Goal: Task Accomplishment & Management: Use online tool/utility

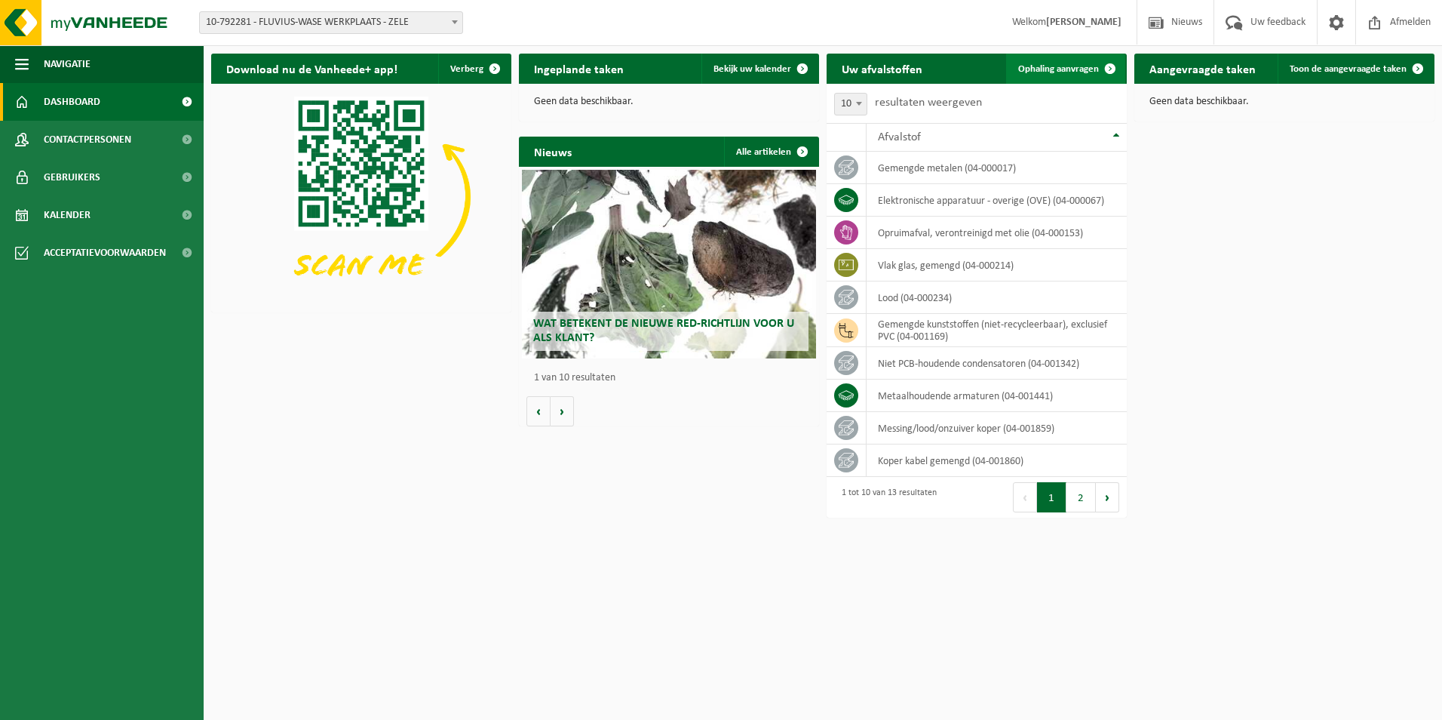
click at [1066, 69] on span "Ophaling aanvragen" at bounding box center [1058, 69] width 81 height 10
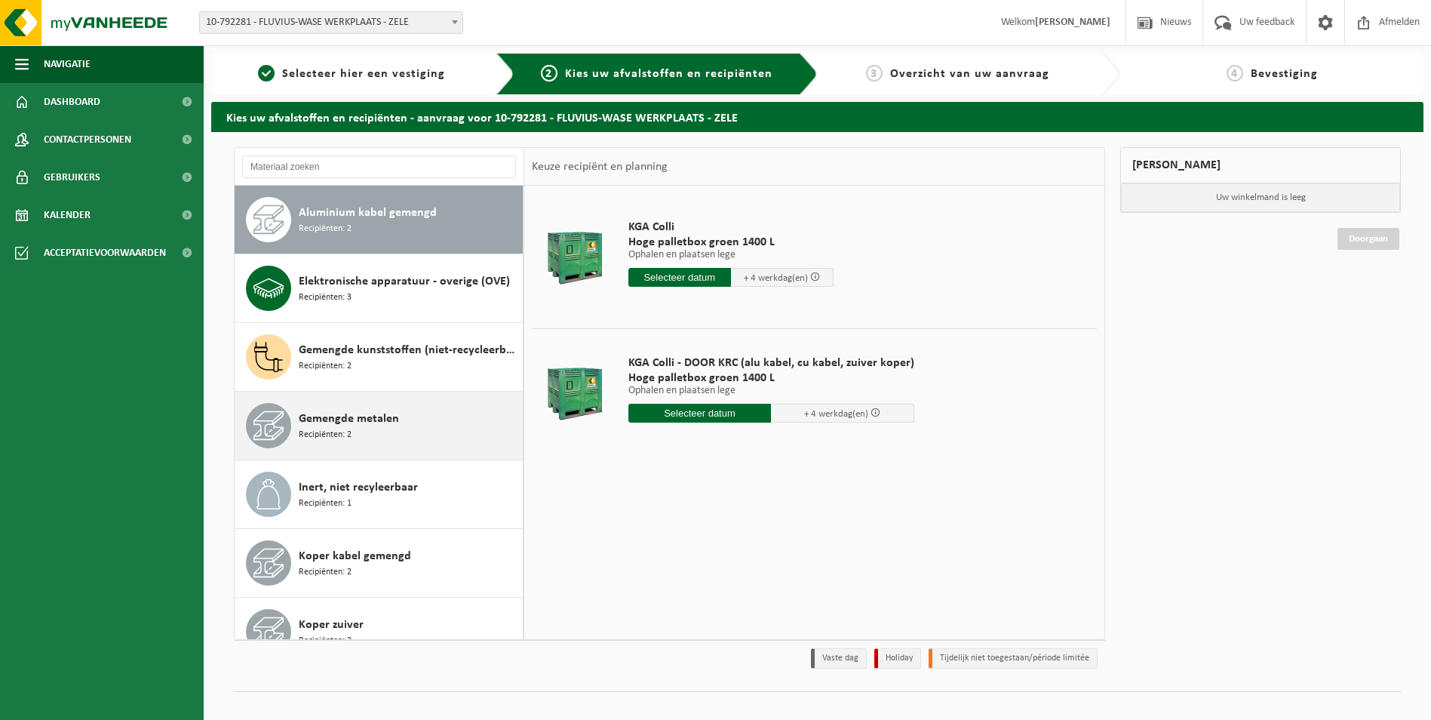
click at [380, 431] on div "Gemengde metalen Recipiënten: 2" at bounding box center [409, 425] width 220 height 45
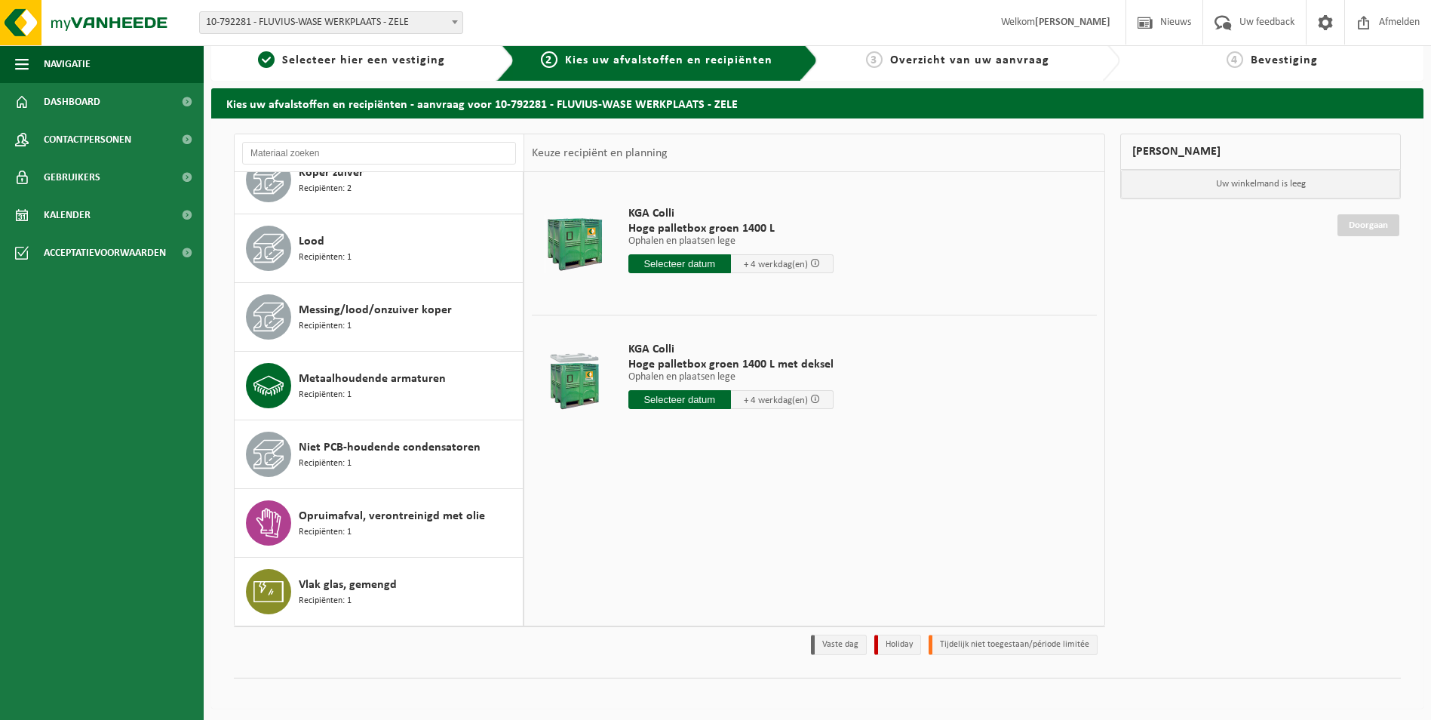
scroll to position [17, 0]
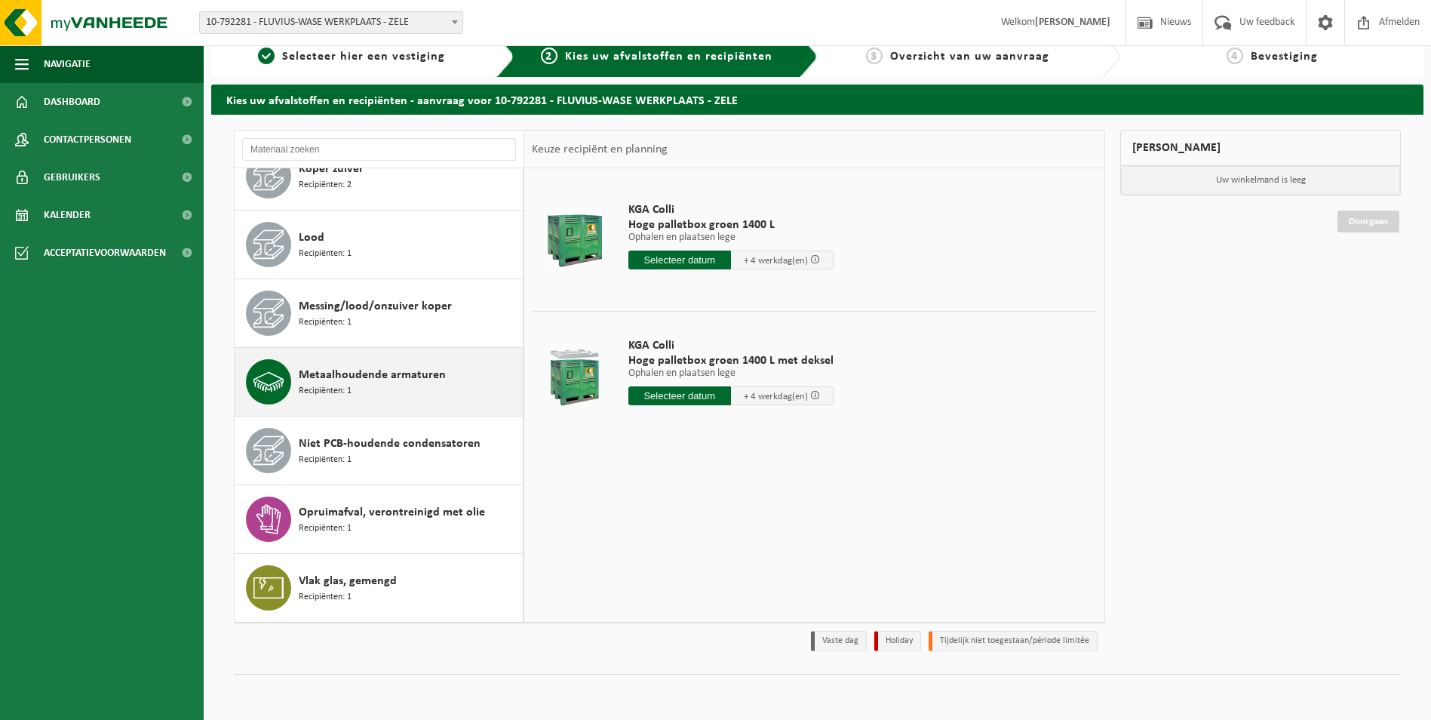
click at [371, 387] on div "Metaalhoudende armaturen Recipiënten: 1" at bounding box center [409, 381] width 220 height 45
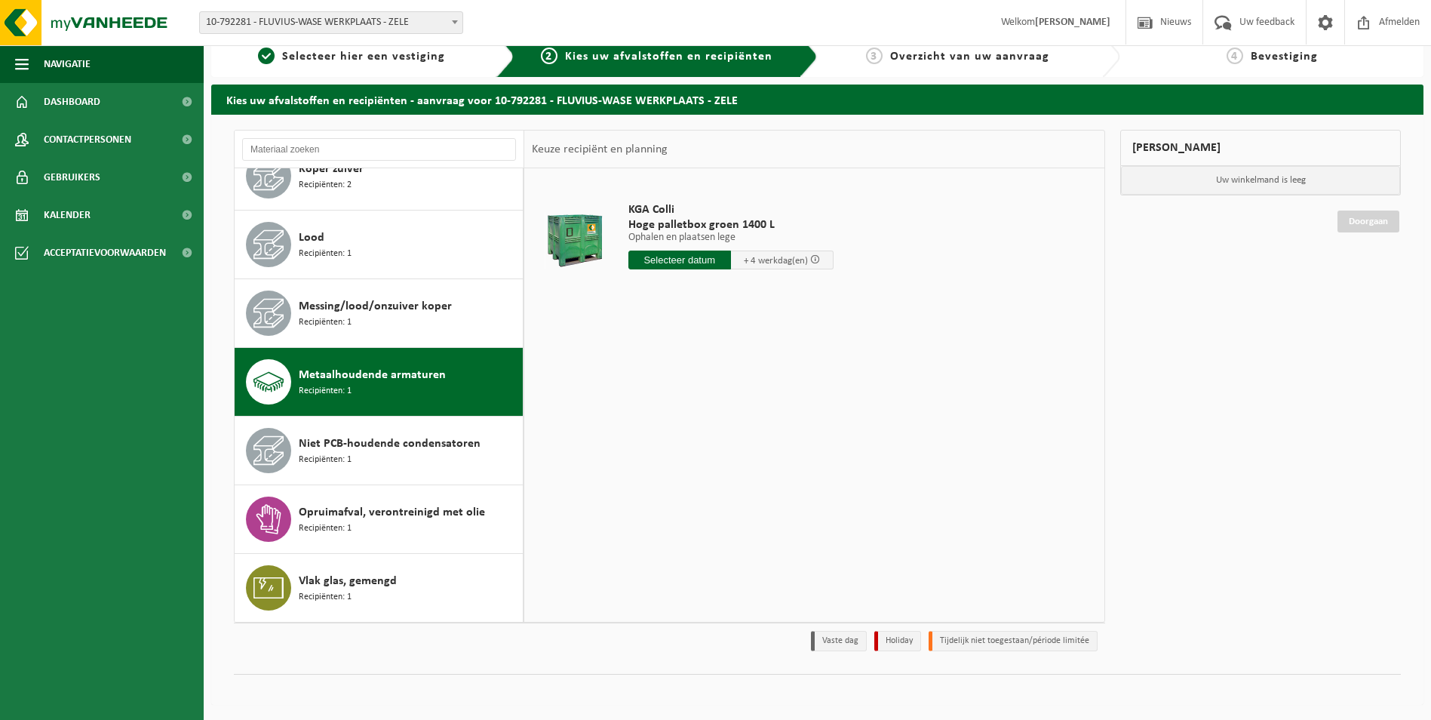
scroll to position [0, 0]
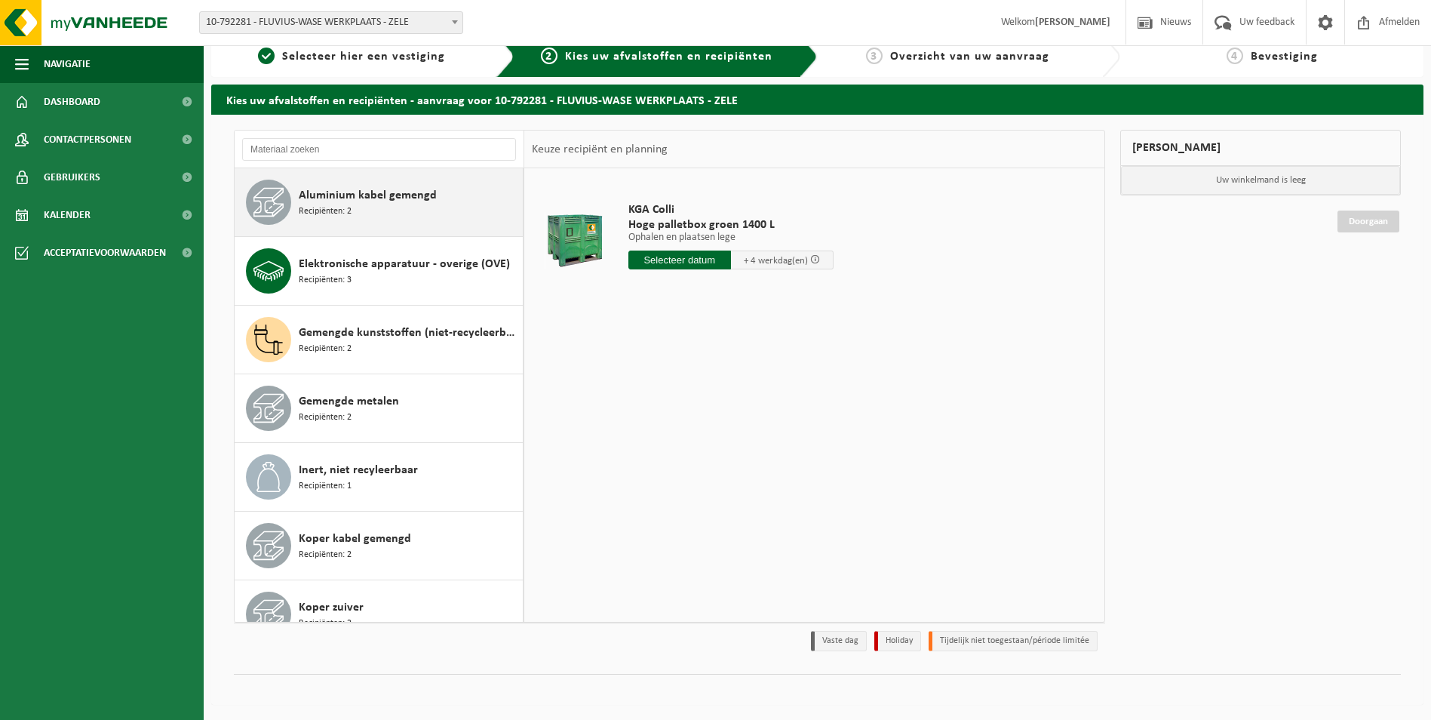
click at [378, 216] on div "Aluminium kabel gemengd Recipiënten: 2" at bounding box center [409, 202] width 220 height 45
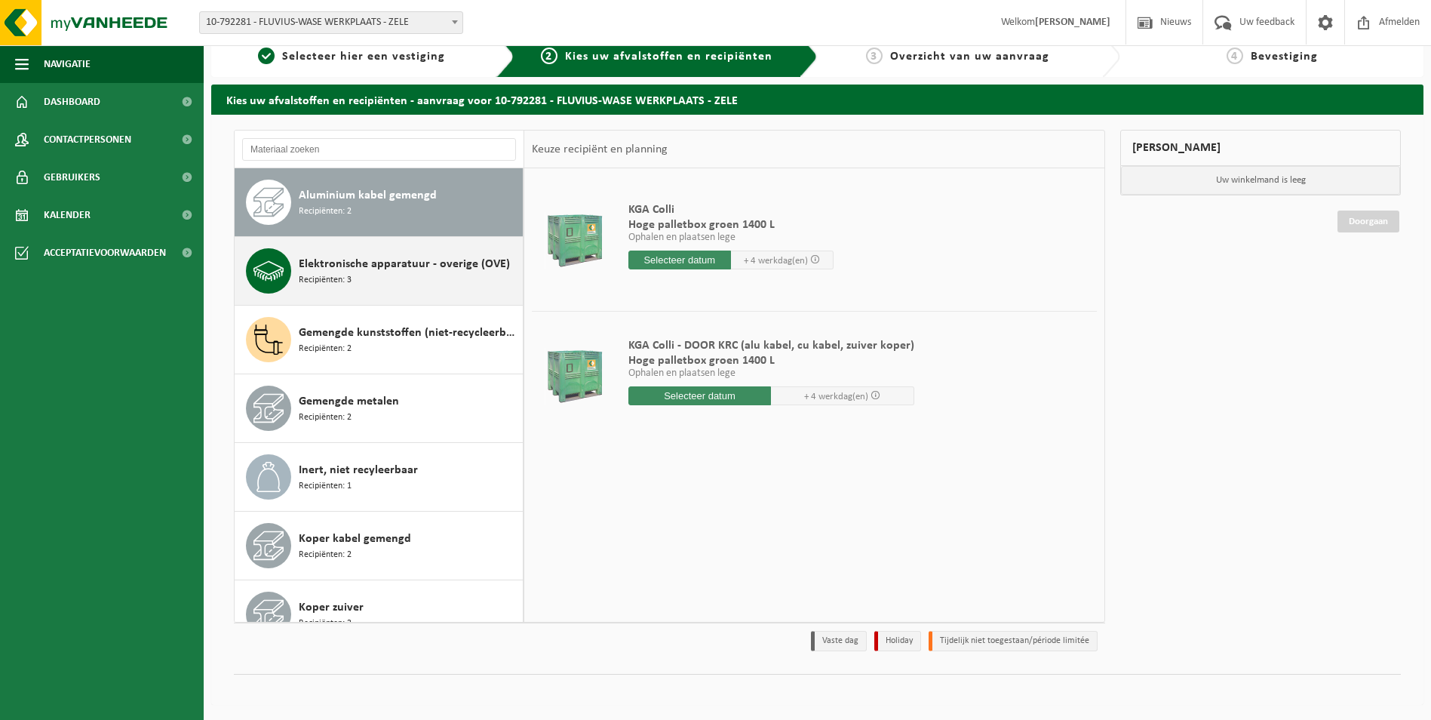
click at [379, 254] on div "Elektronische apparatuur - overige (OVE) Recipiënten: 3" at bounding box center [409, 270] width 220 height 45
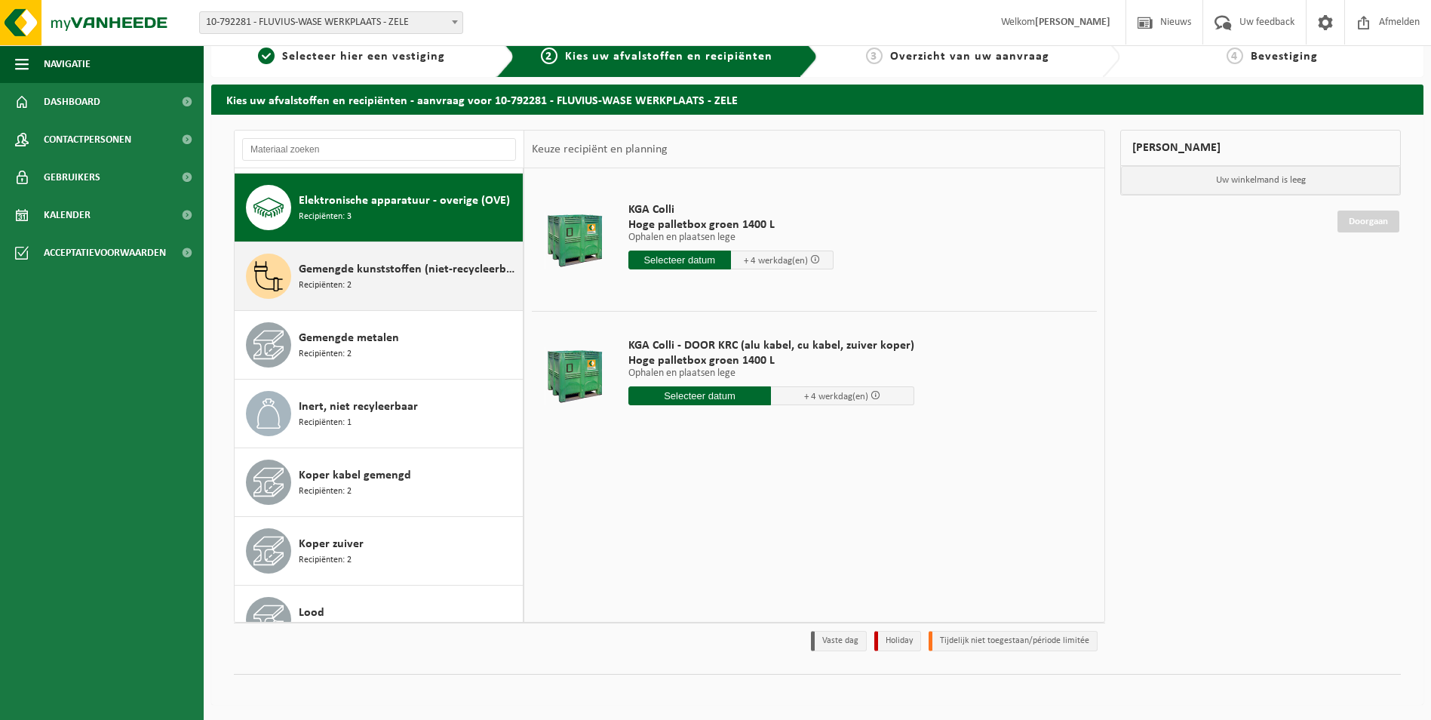
scroll to position [69, 0]
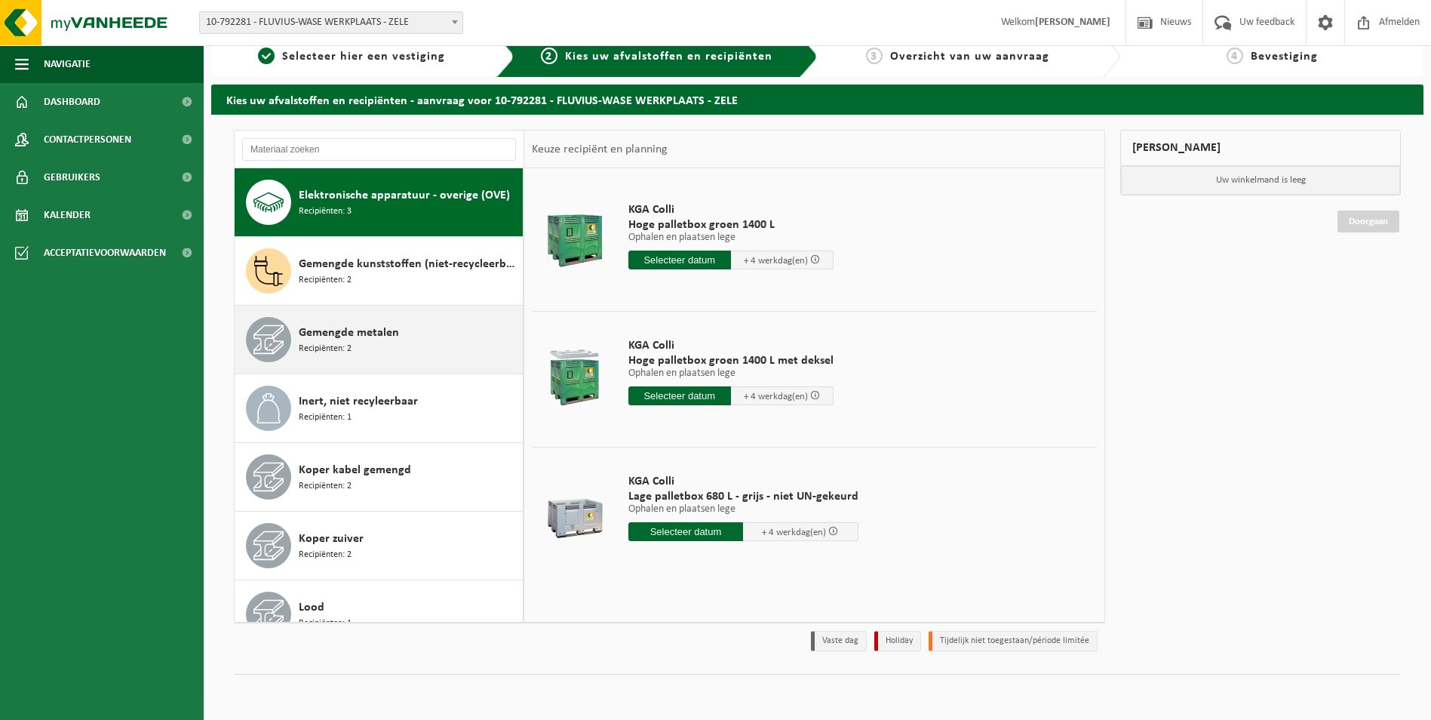
click at [371, 338] on span "Gemengde metalen" at bounding box center [349, 333] width 100 height 18
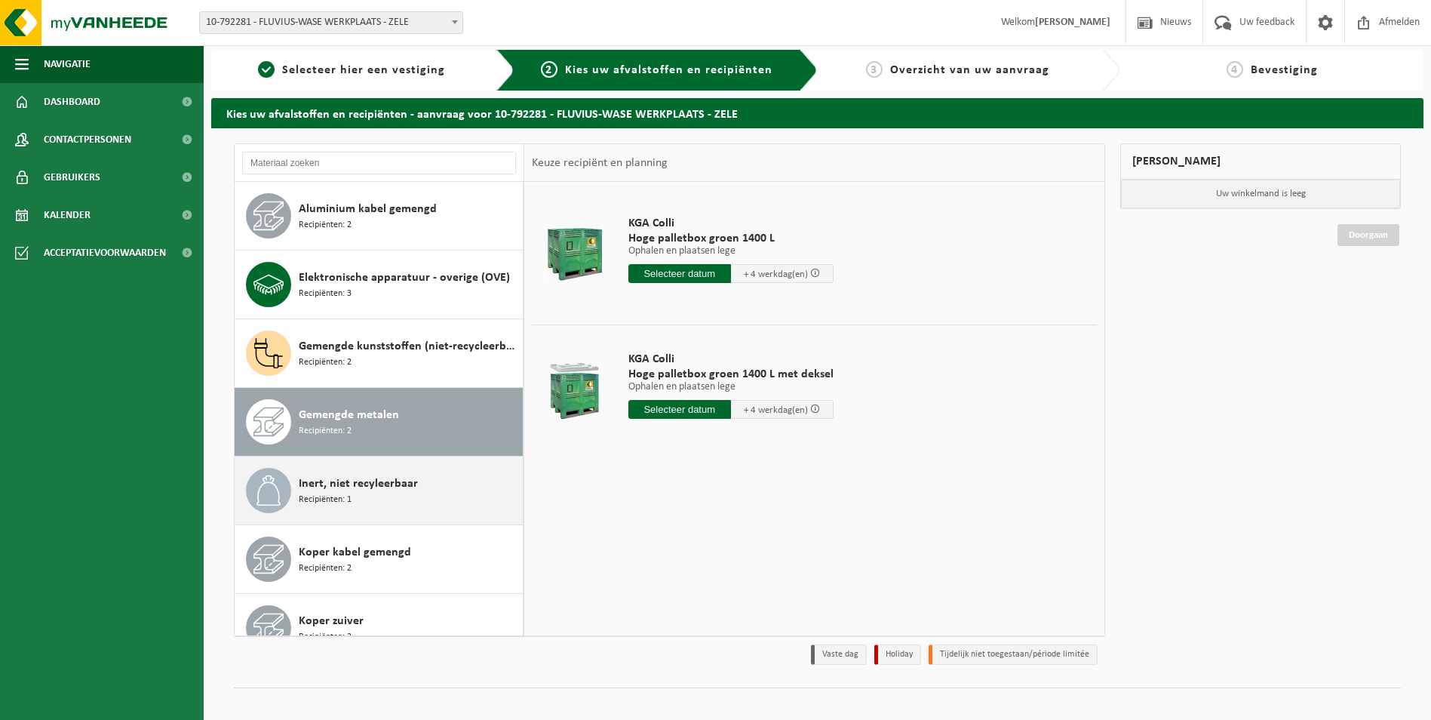
scroll to position [0, 0]
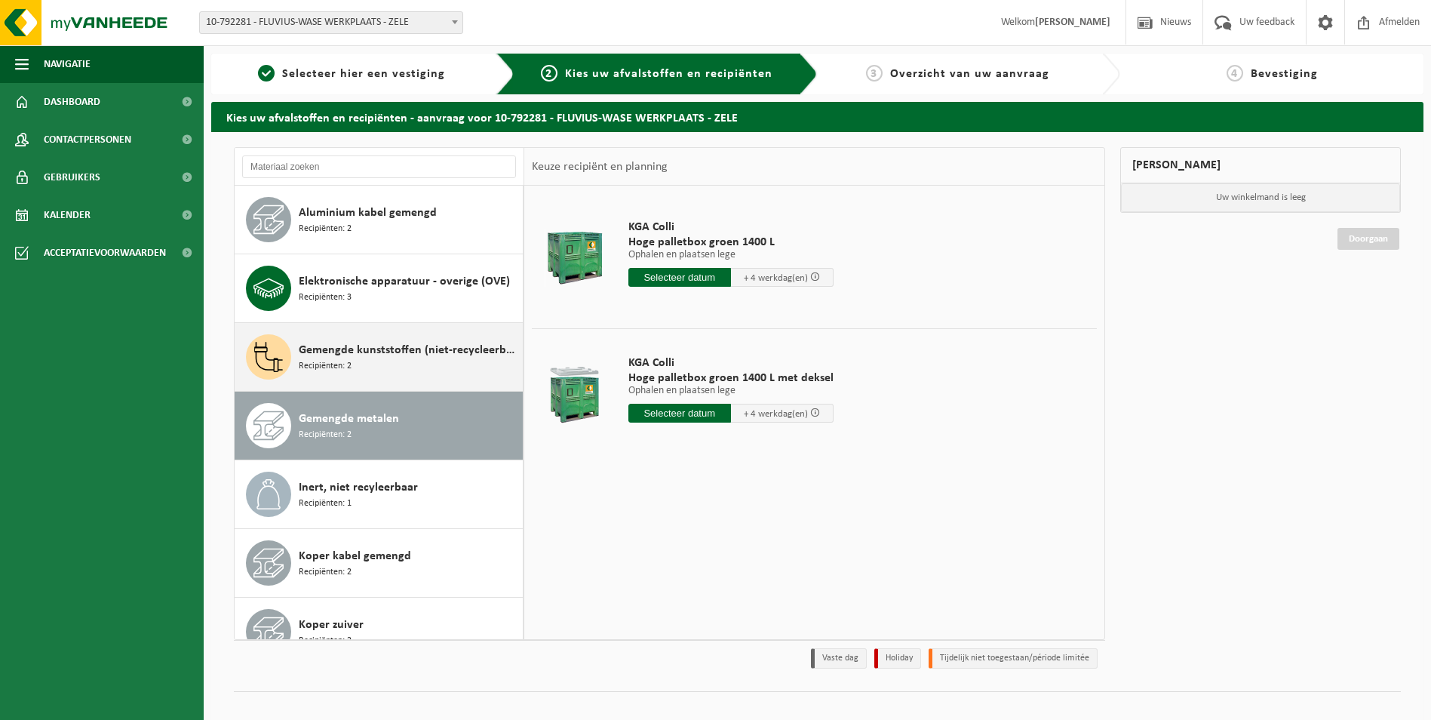
click at [392, 364] on div "Gemengde kunststoffen (niet-recycleerbaar), exclusief PVC Recipiënten: 2" at bounding box center [409, 356] width 220 height 45
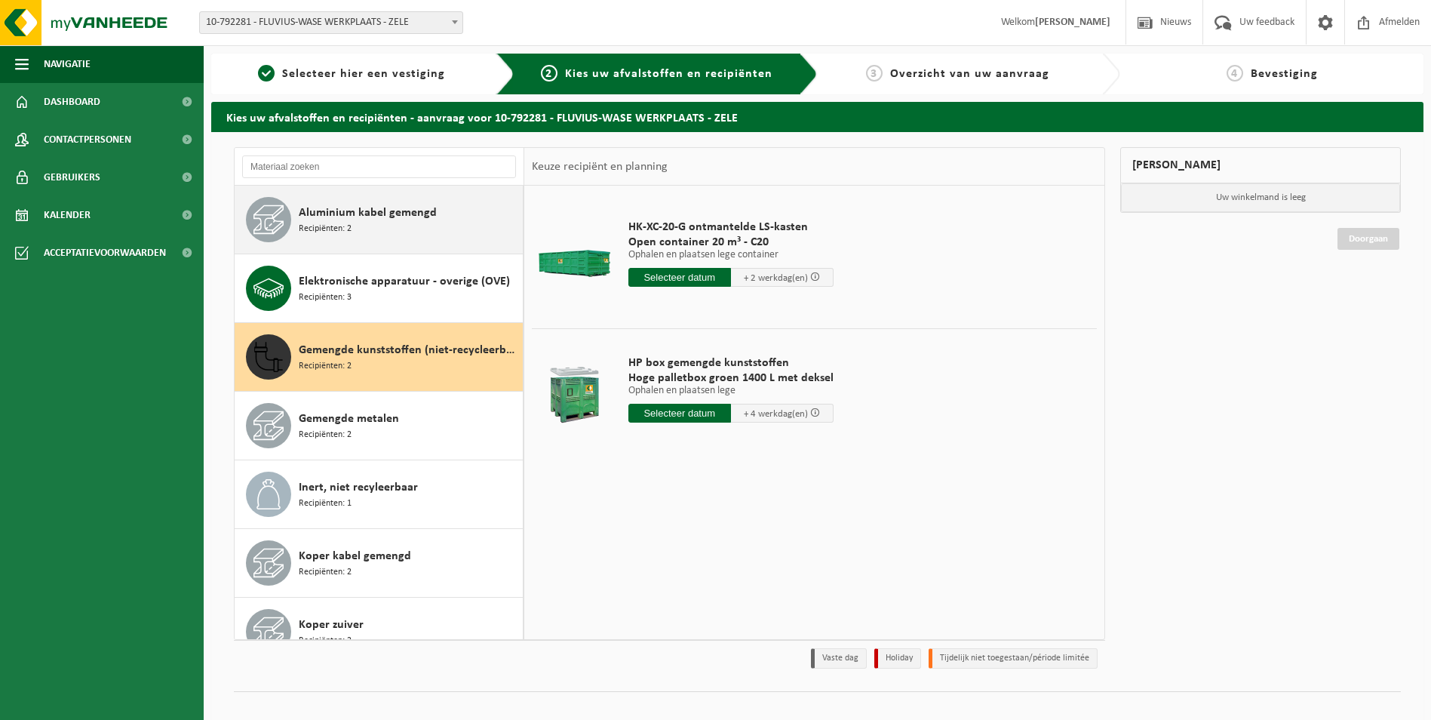
click at [352, 208] on span "Aluminium kabel gemengd" at bounding box center [368, 213] width 138 height 18
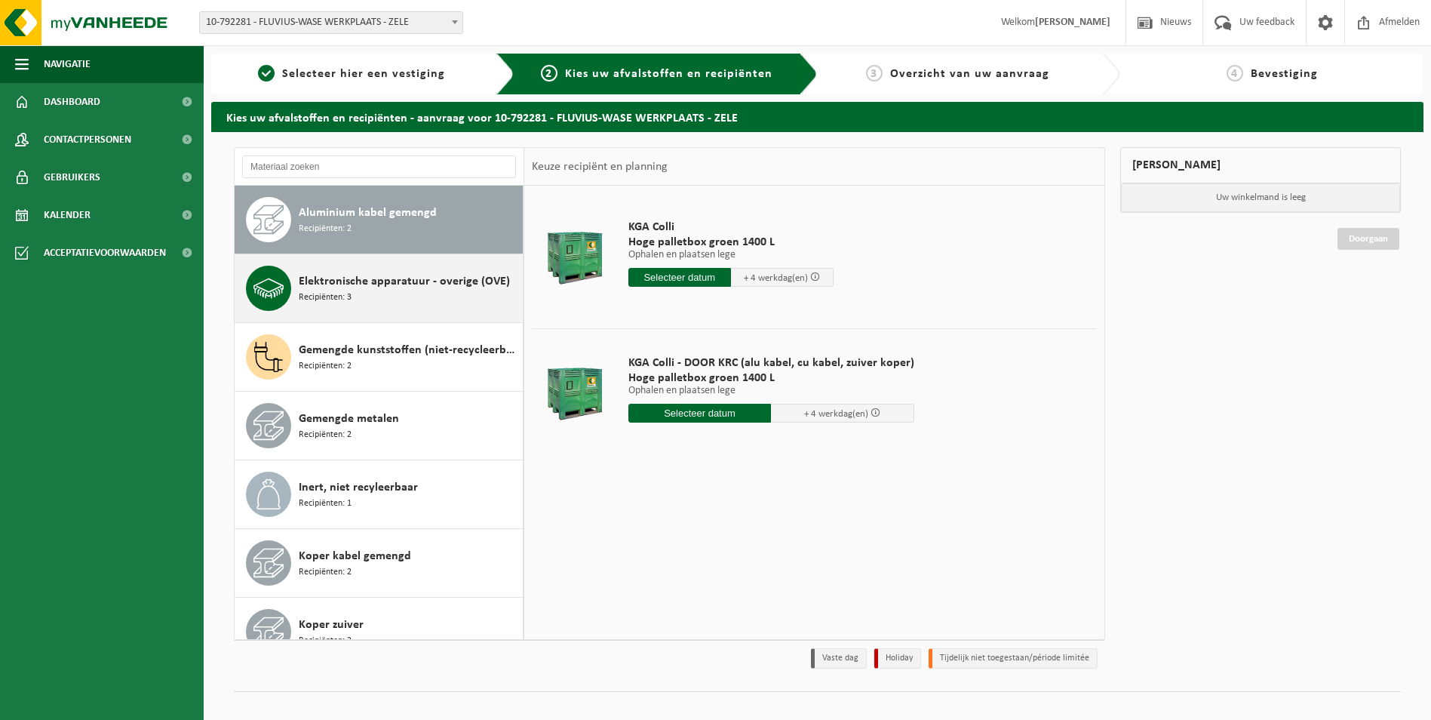
click at [348, 287] on span "Elektronische apparatuur - overige (OVE)" at bounding box center [404, 281] width 211 height 18
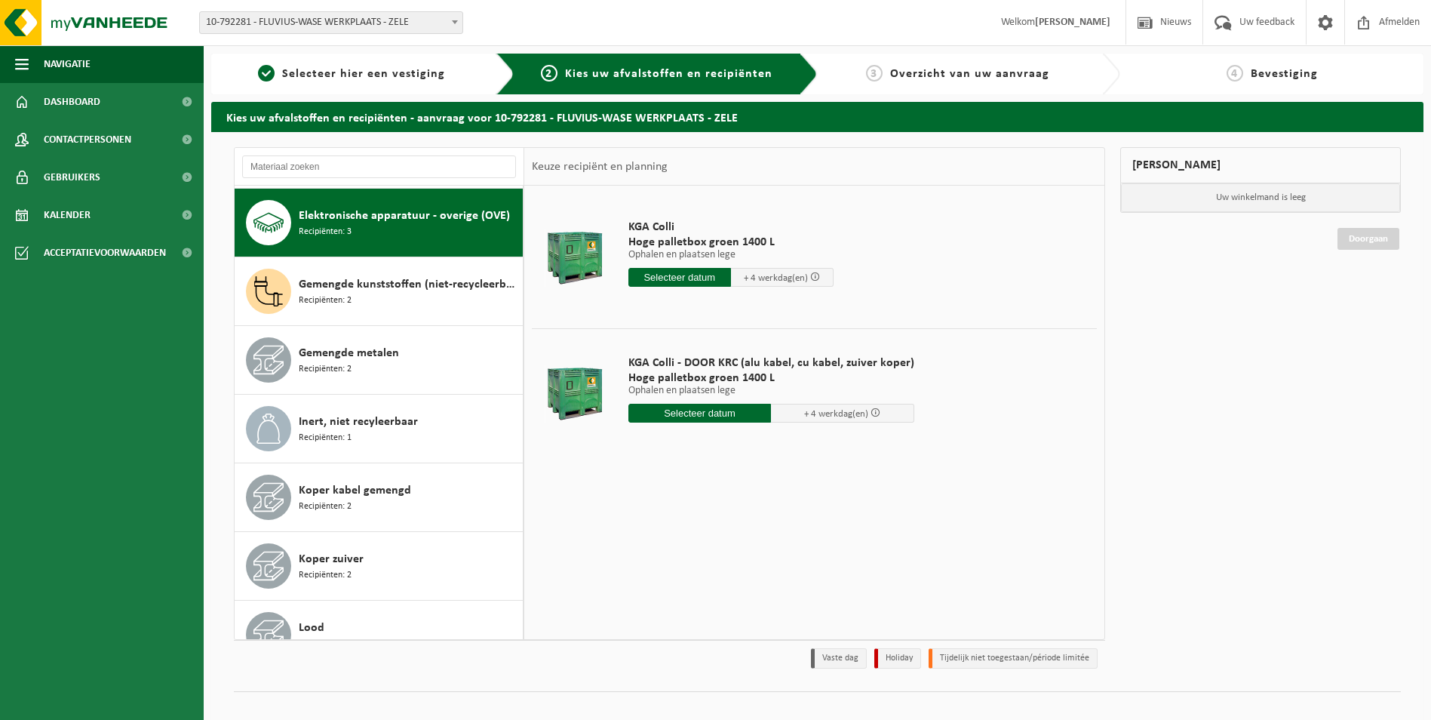
scroll to position [69, 0]
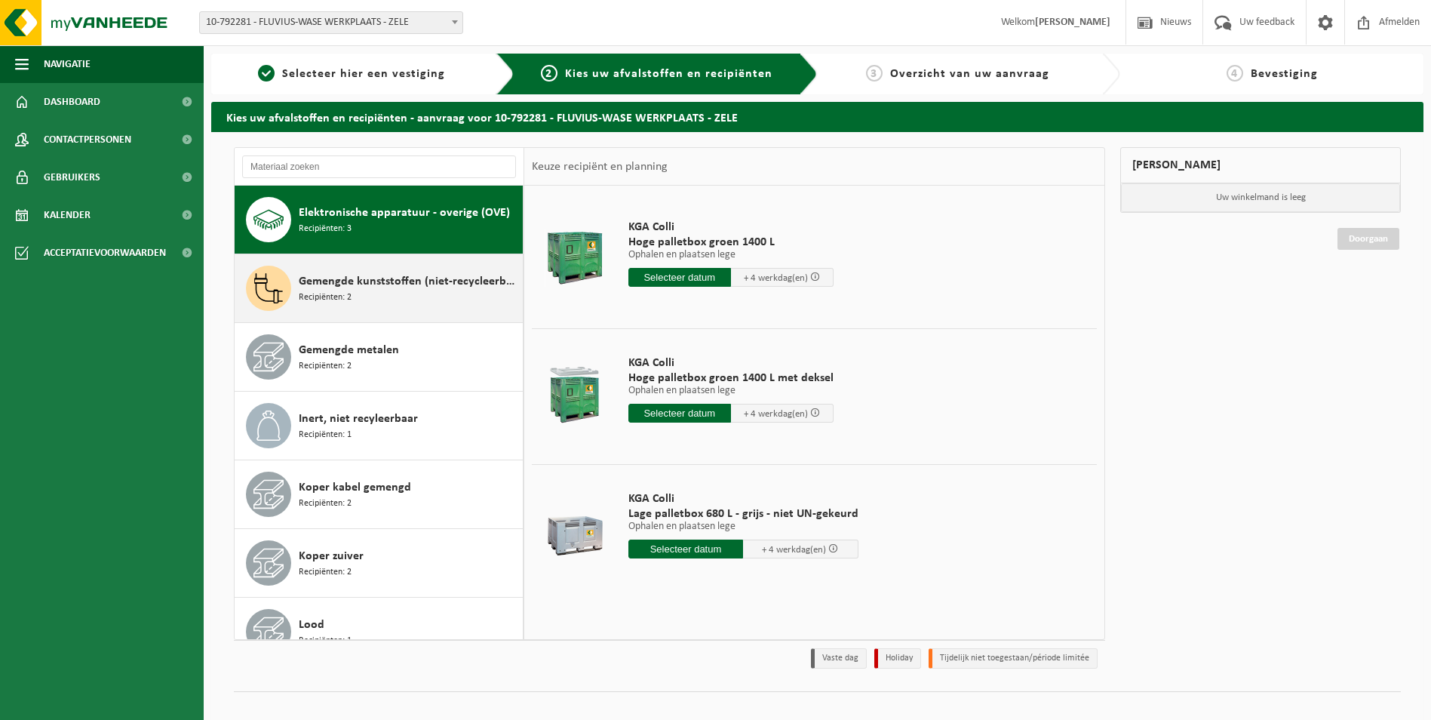
click at [379, 290] on span "Gemengde kunststoffen (niet-recycleerbaar), exclusief PVC" at bounding box center [409, 281] width 220 height 18
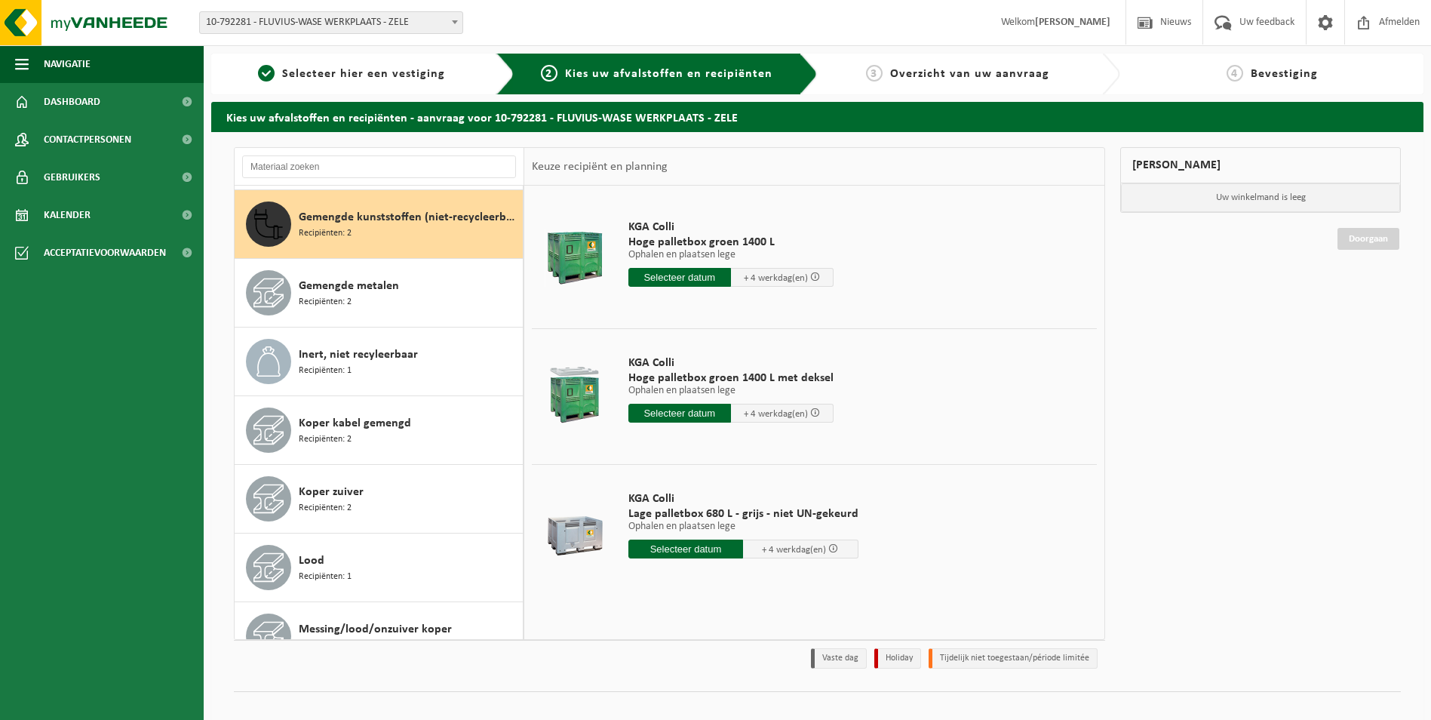
scroll to position [137, 0]
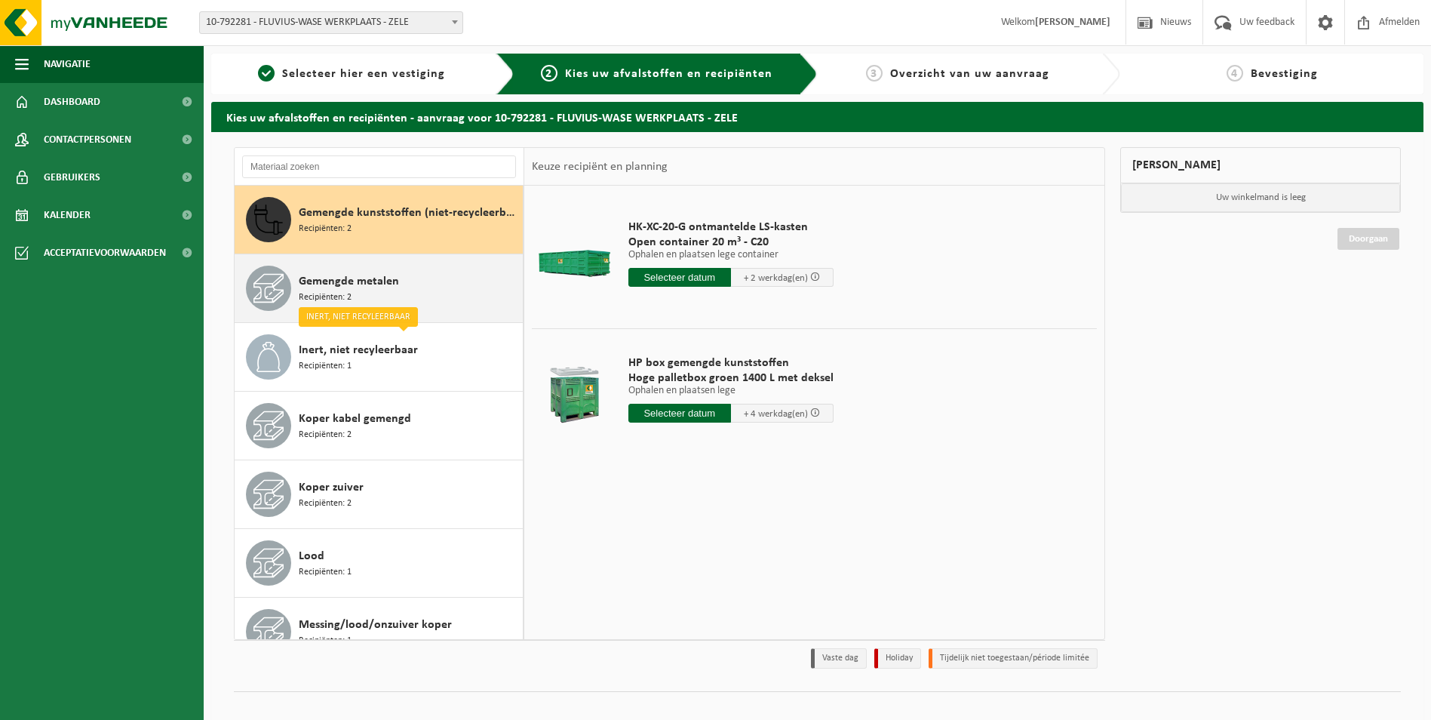
click at [367, 282] on span "Gemengde metalen" at bounding box center [349, 281] width 100 height 18
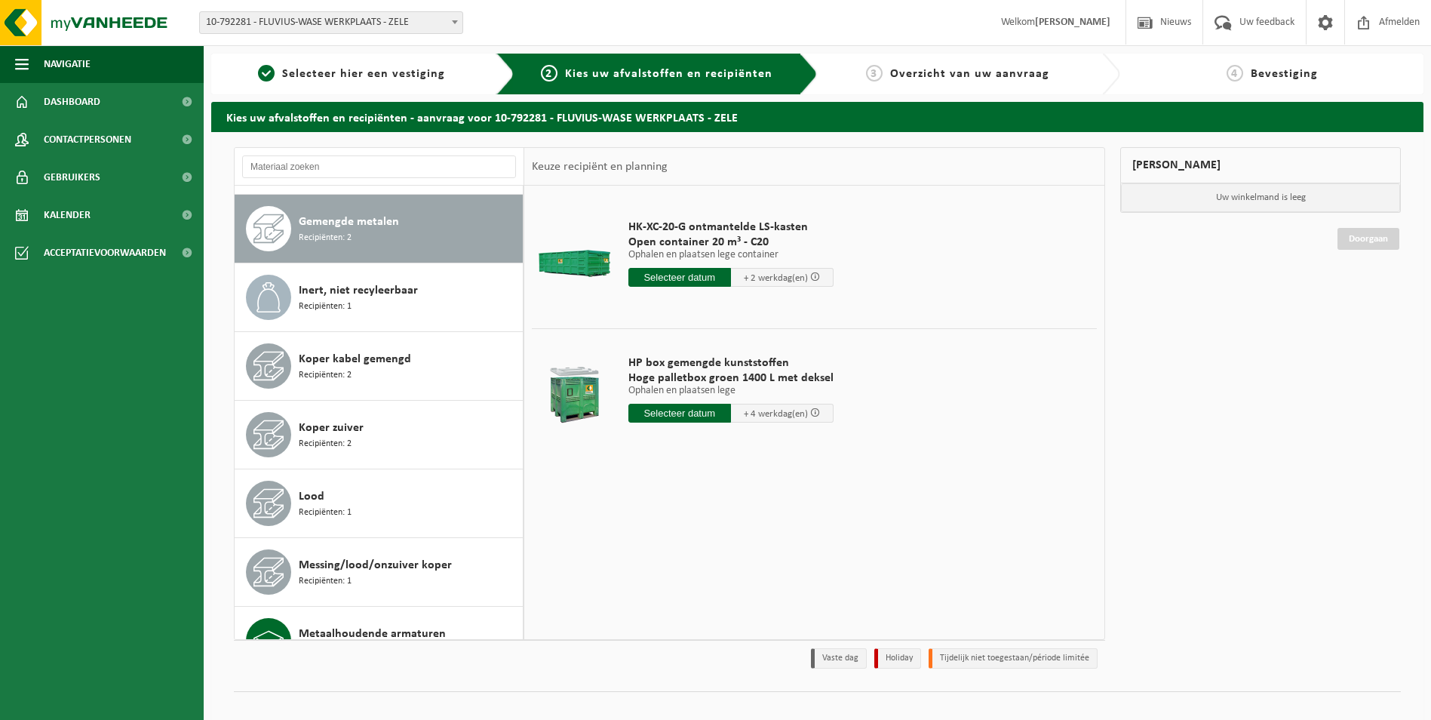
scroll to position [206, 0]
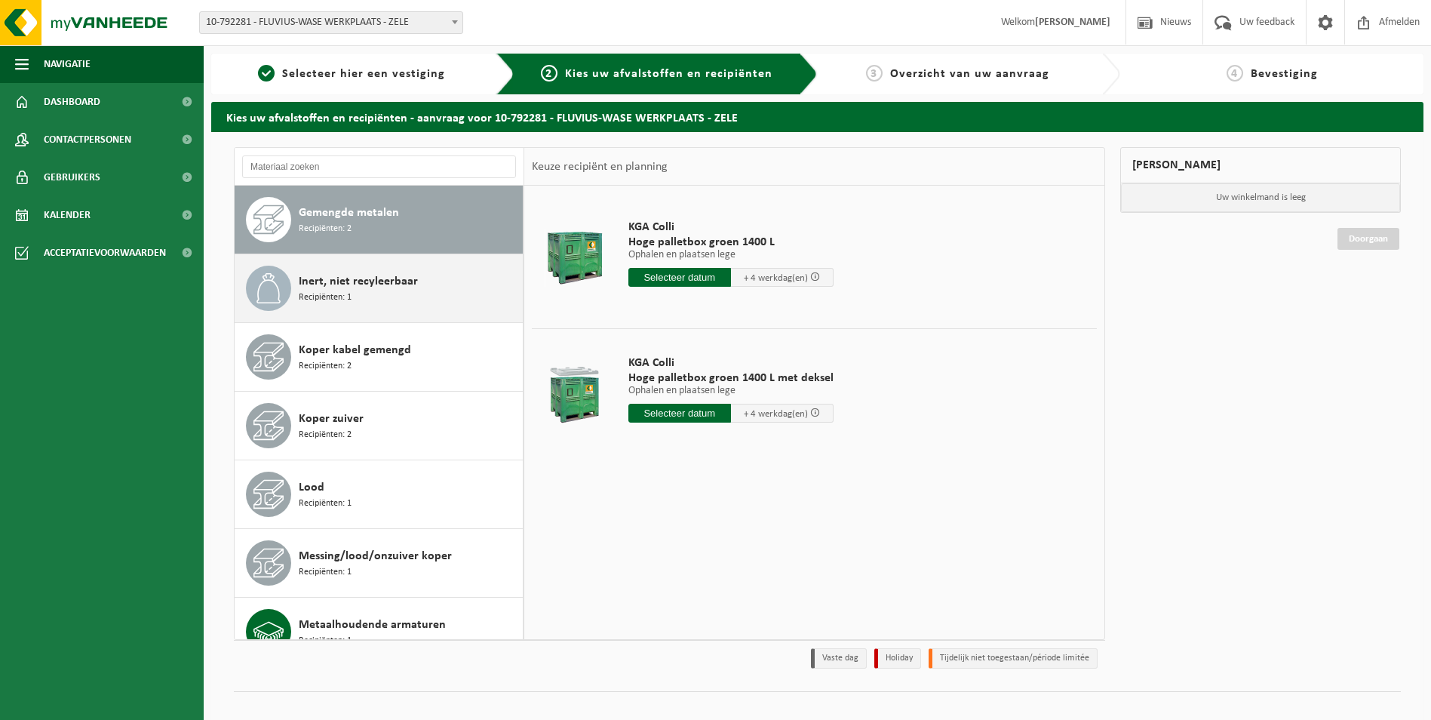
click at [370, 296] on div "Inert, niet recyleerbaar Recipiënten: 1" at bounding box center [409, 288] width 220 height 45
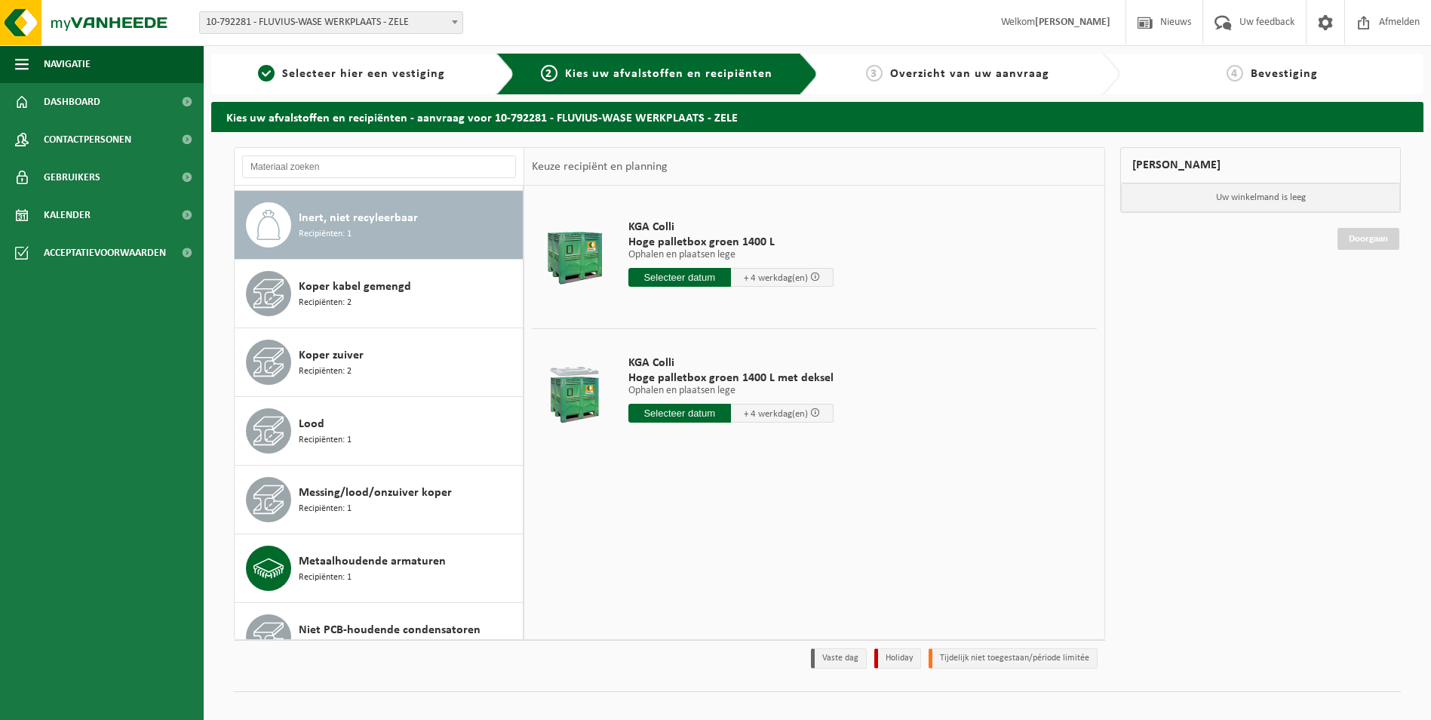
scroll to position [275, 0]
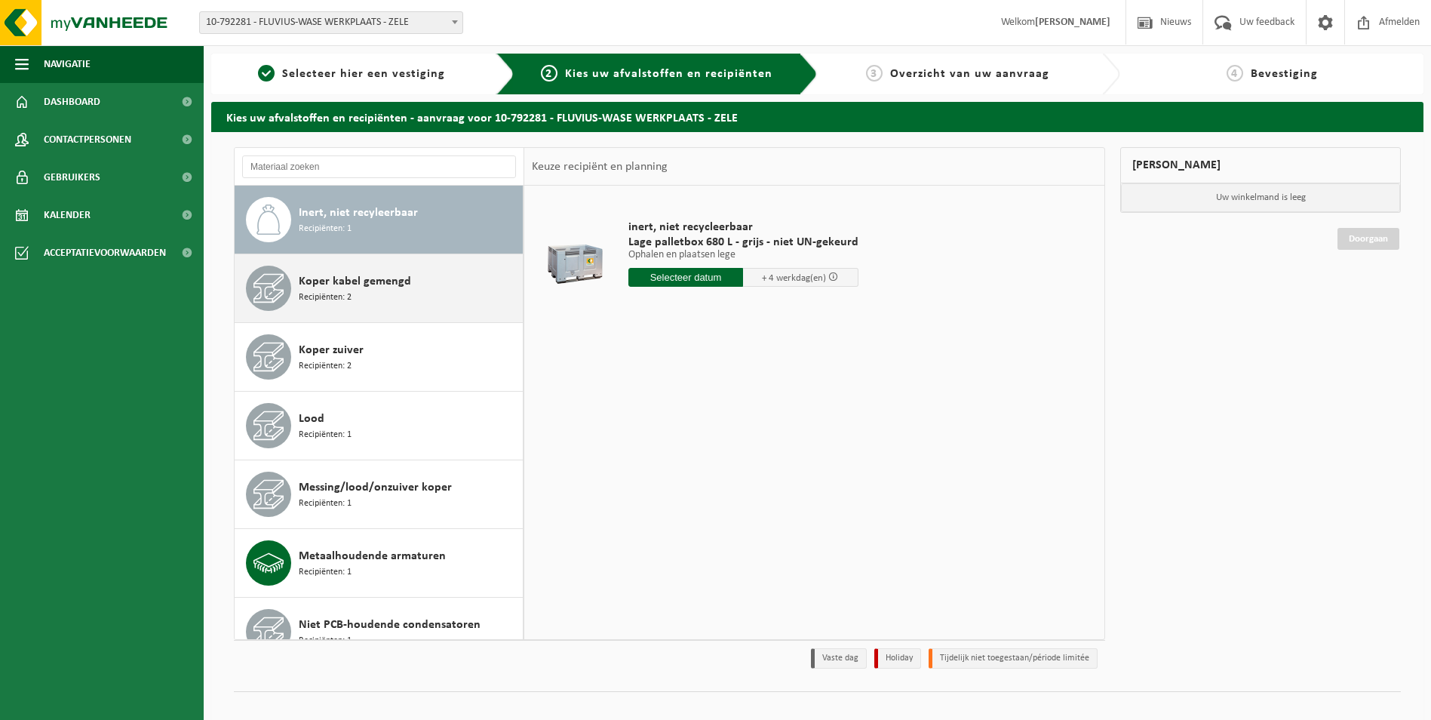
click at [368, 299] on div "Koper kabel gemengd Recipiënten: 2" at bounding box center [409, 288] width 220 height 45
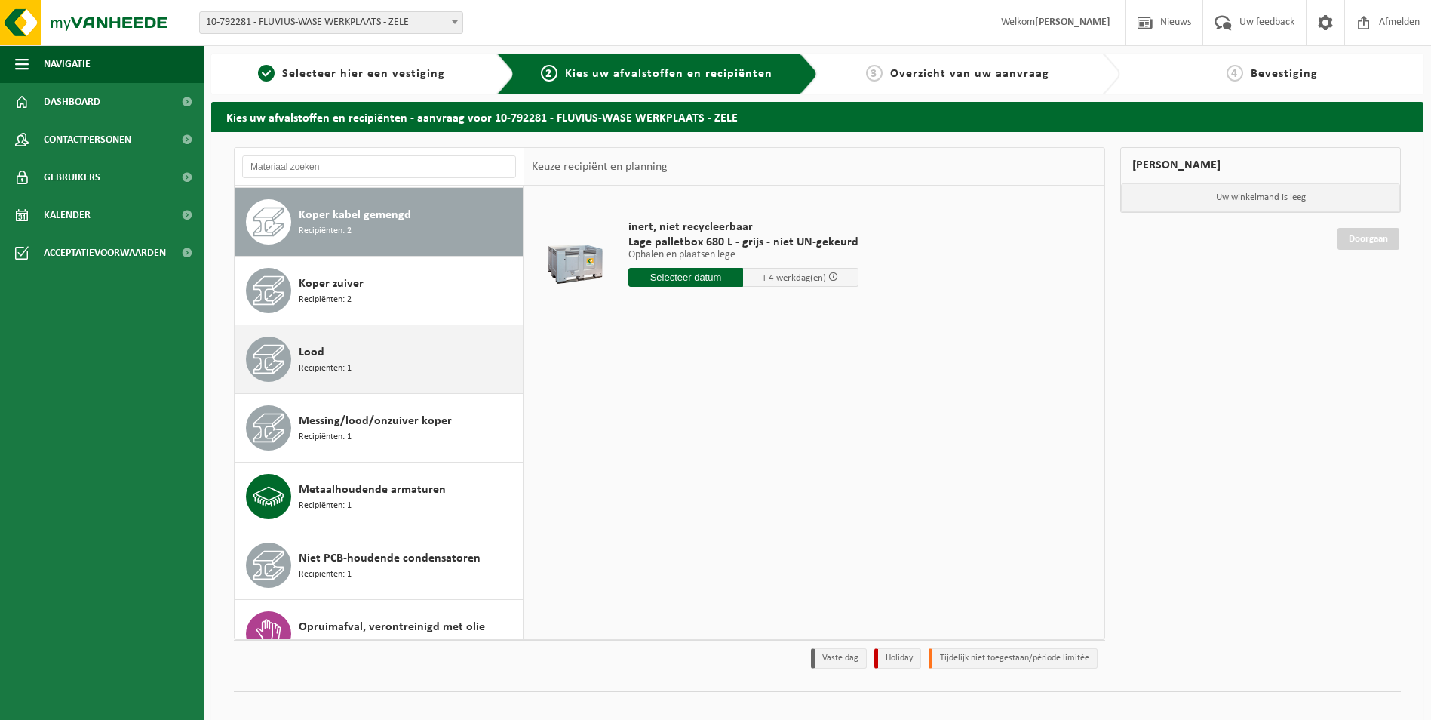
scroll to position [343, 0]
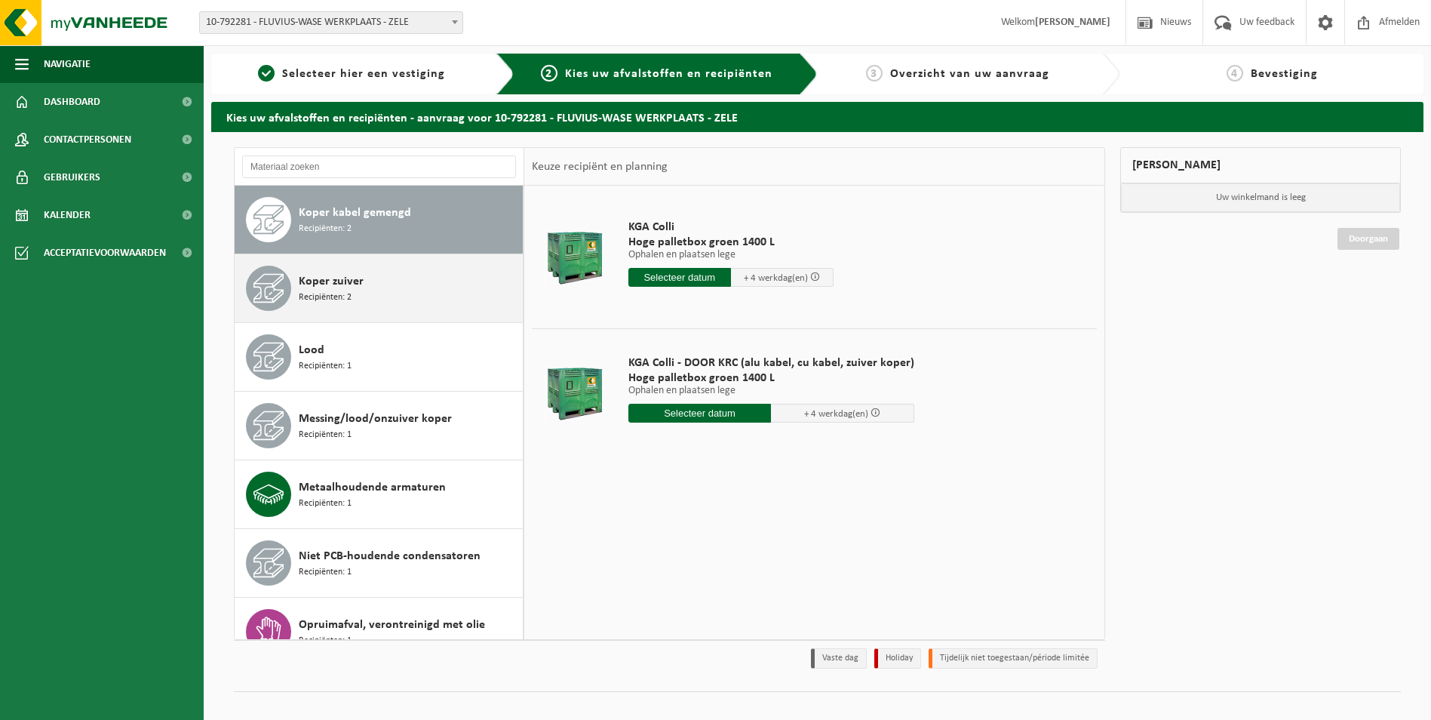
click at [362, 290] on div "Koper zuiver Recipiënten: 2" at bounding box center [409, 288] width 220 height 45
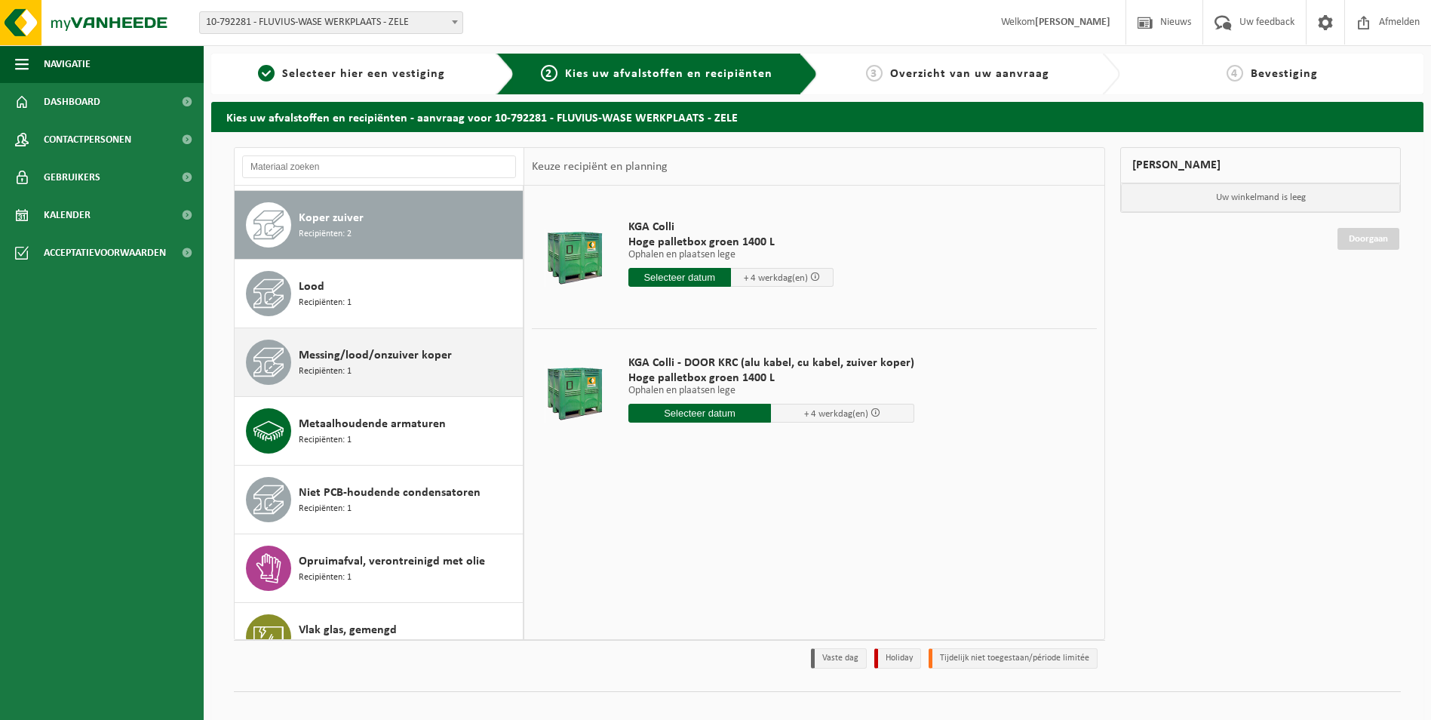
scroll to position [412, 0]
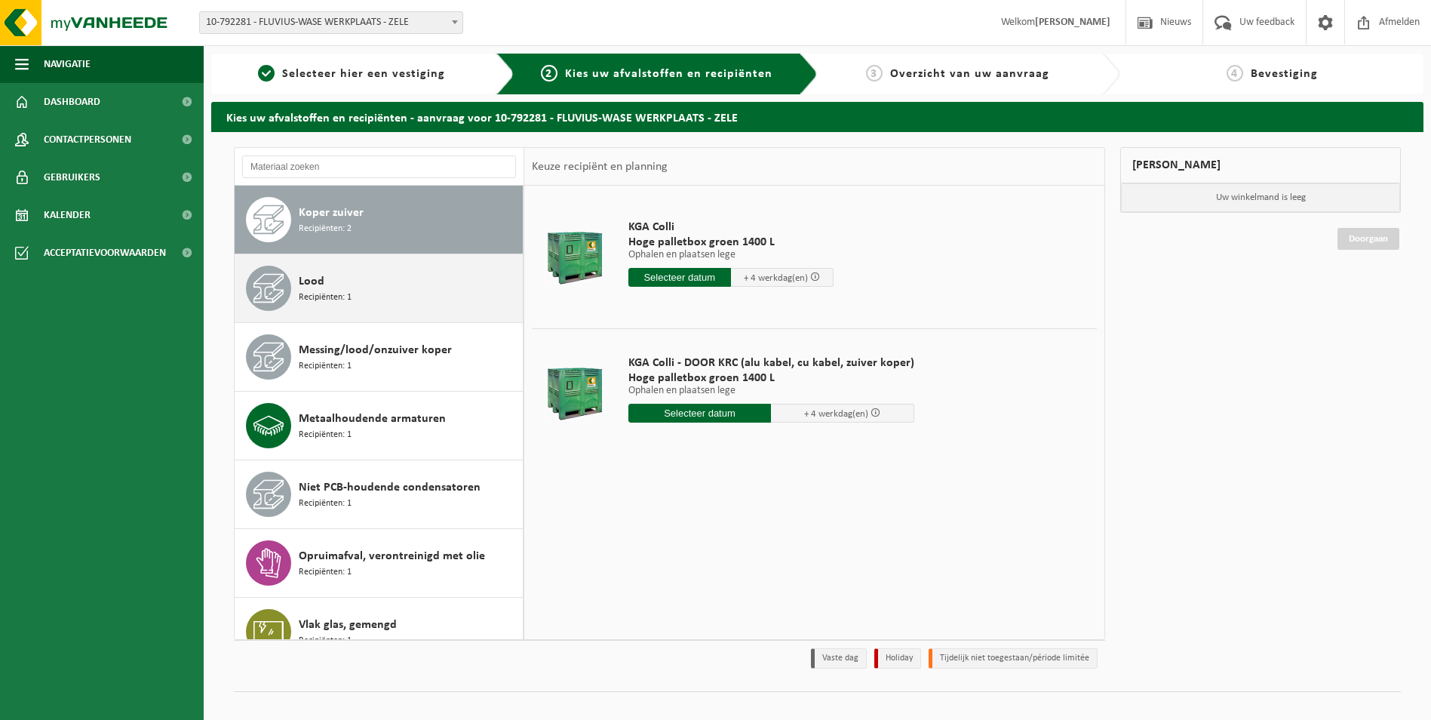
click at [358, 296] on div "Lood Recipiënten: 1" at bounding box center [409, 288] width 220 height 45
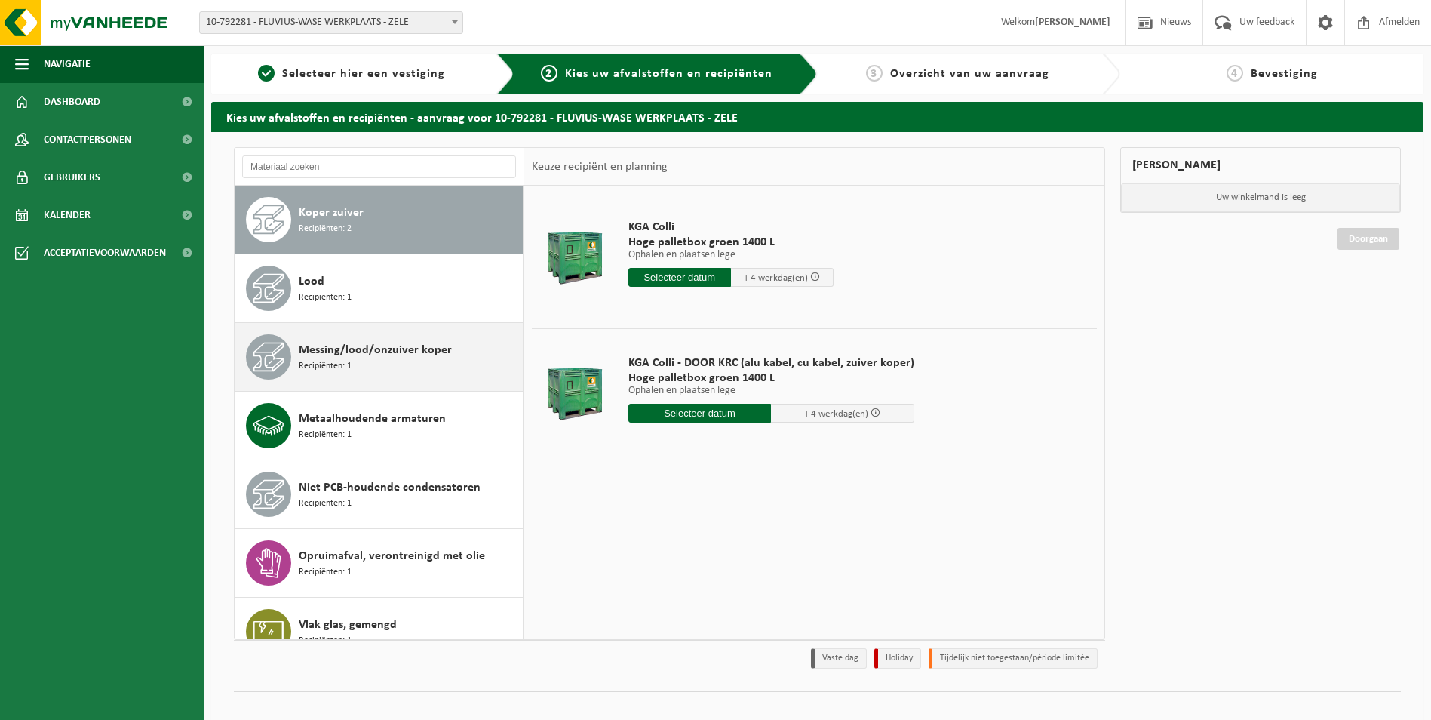
scroll to position [438, 0]
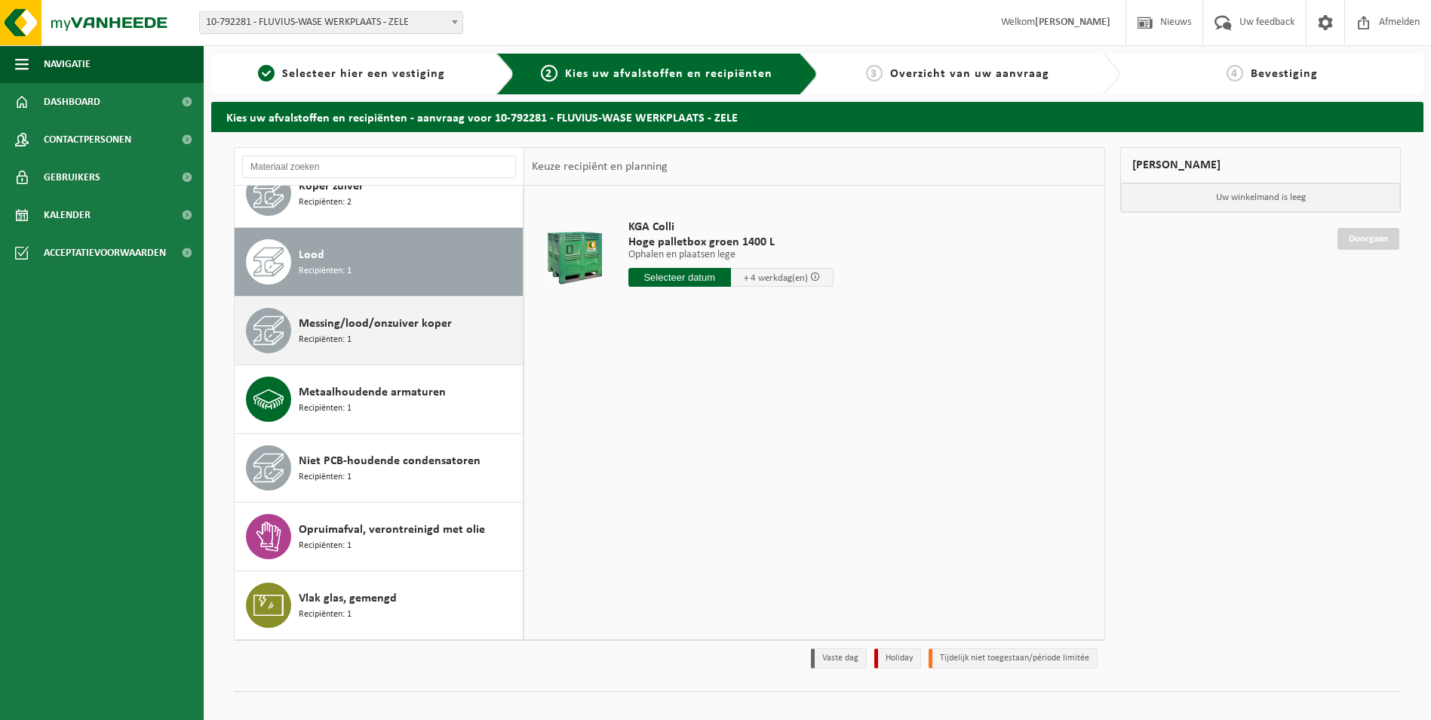
click at [359, 324] on span "Messing/lood/onzuiver koper" at bounding box center [375, 324] width 153 height 18
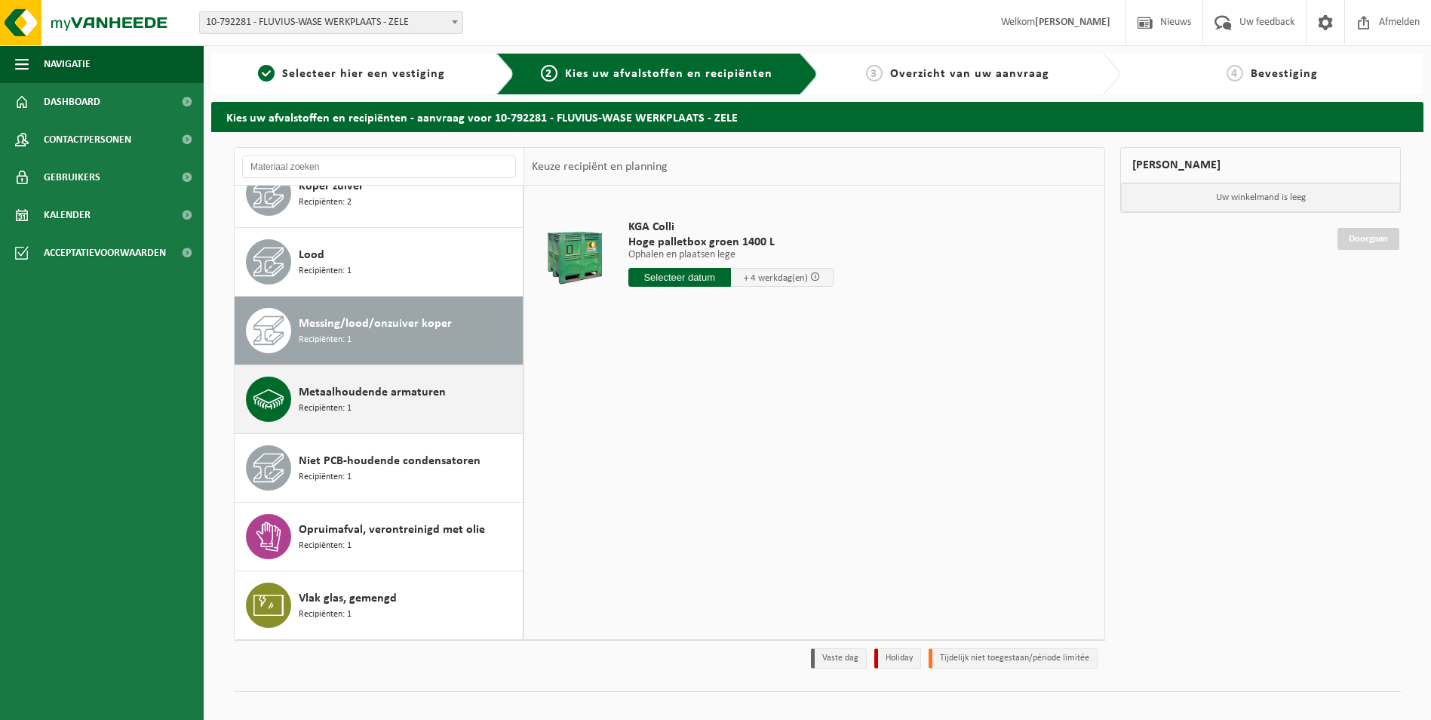
click at [352, 403] on div "Metaalhoudende armaturen Recipiënten: 1" at bounding box center [409, 398] width 220 height 45
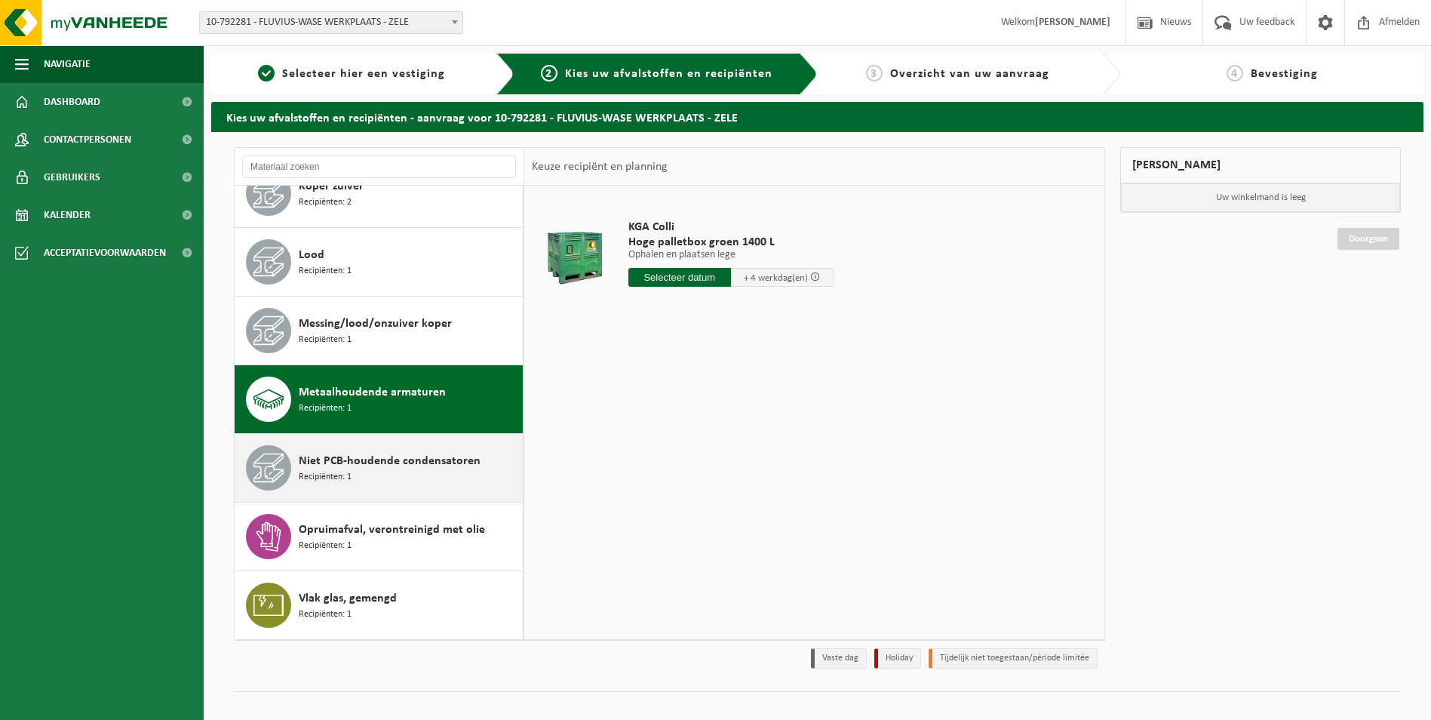
click at [346, 468] on span "Niet PCB-houdende condensatoren" at bounding box center [390, 461] width 182 height 18
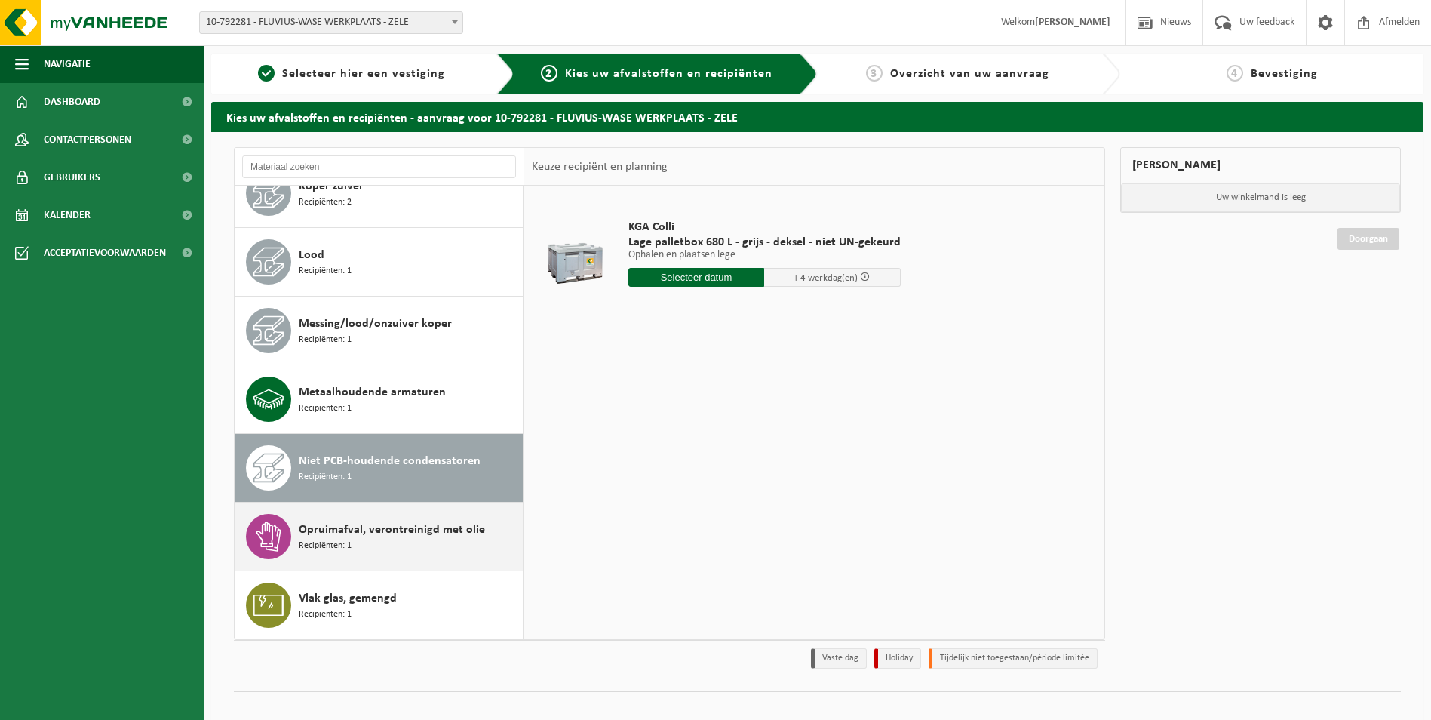
click at [353, 540] on div "Opruimafval, verontreinigd met olie Recipiënten: 1" at bounding box center [409, 536] width 220 height 45
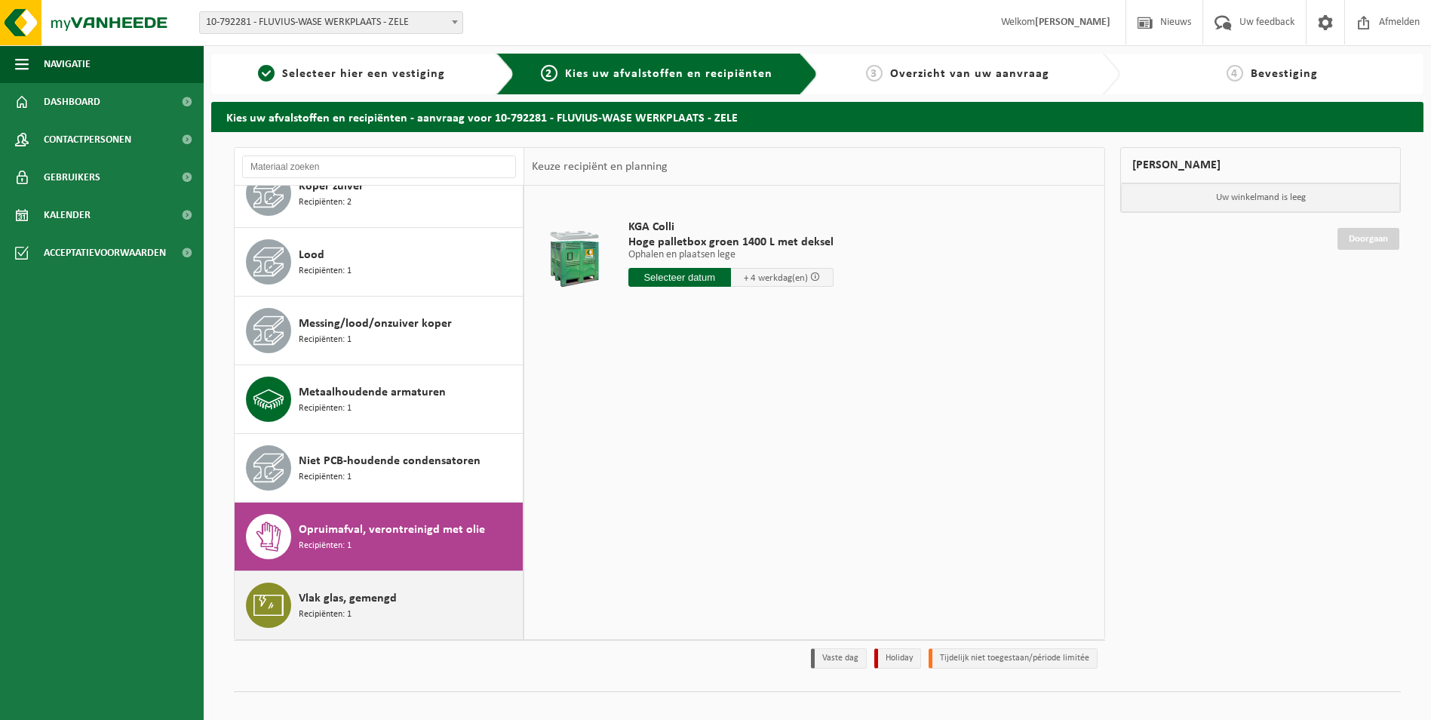
click at [364, 582] on div "Vlak glas, gemengd Recipiënten: 1" at bounding box center [409, 604] width 220 height 45
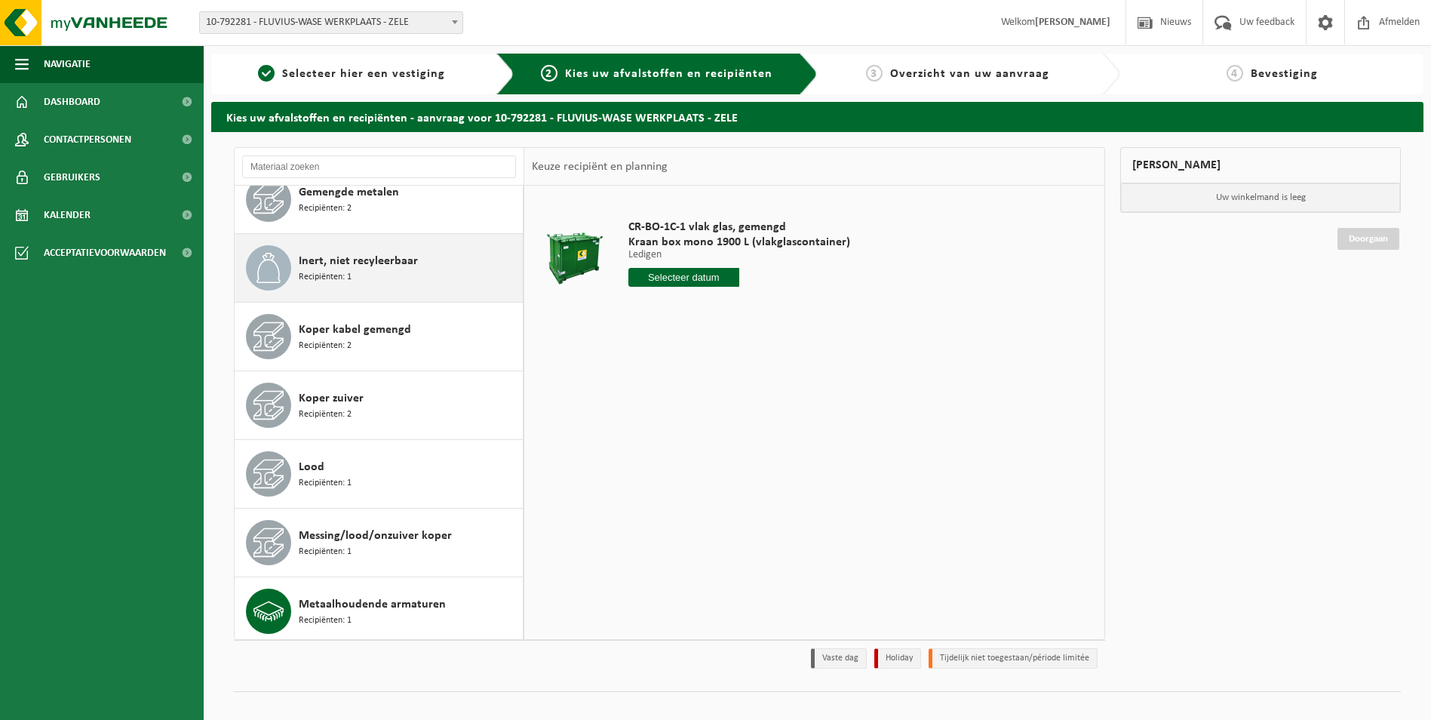
scroll to position [0, 0]
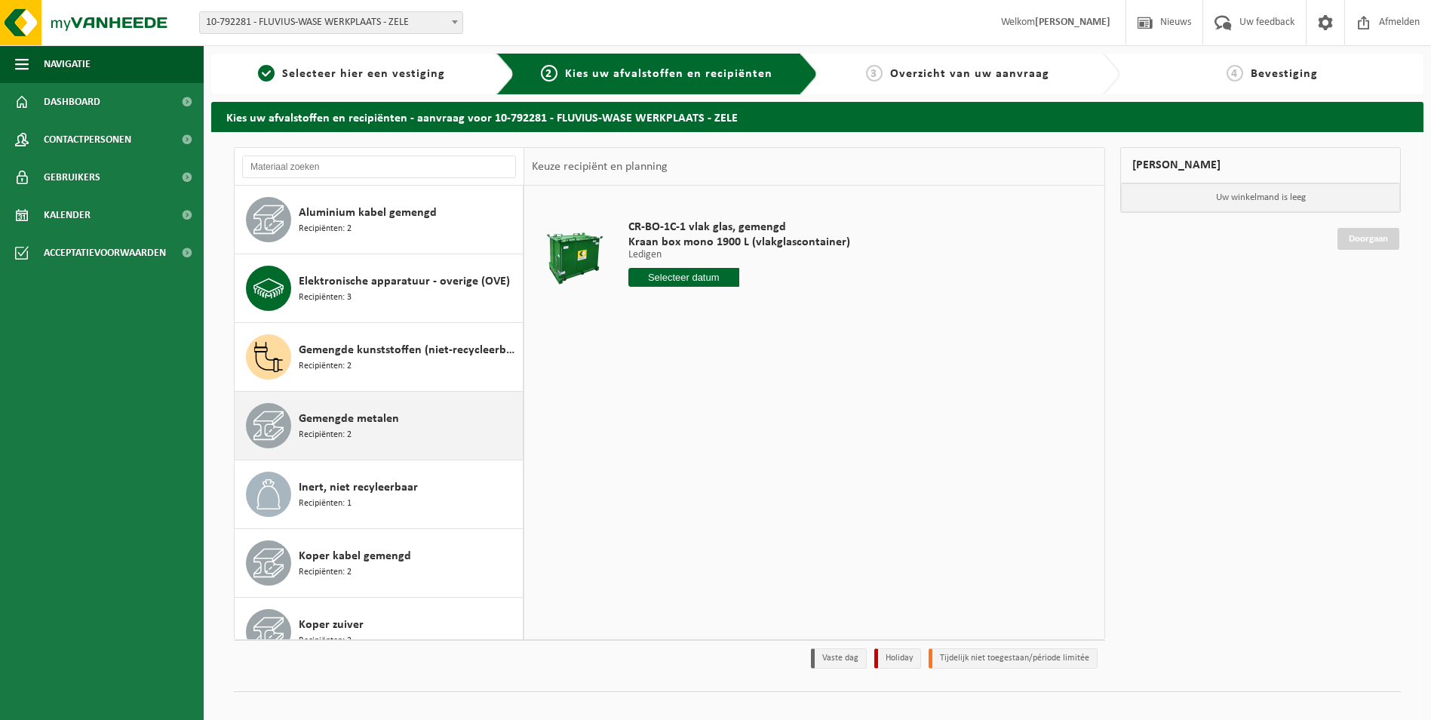
click at [402, 416] on div "Gemengde metalen Recipiënten: 2" at bounding box center [409, 425] width 220 height 45
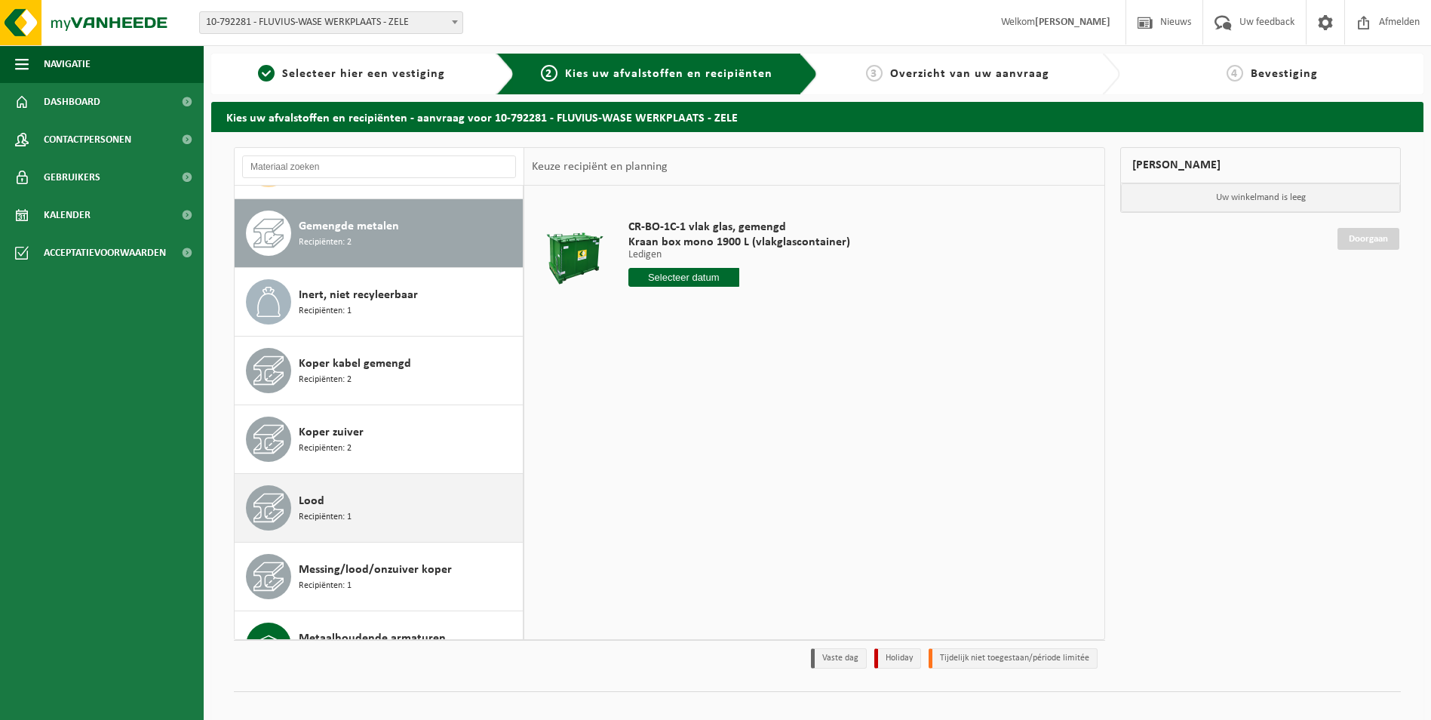
scroll to position [206, 0]
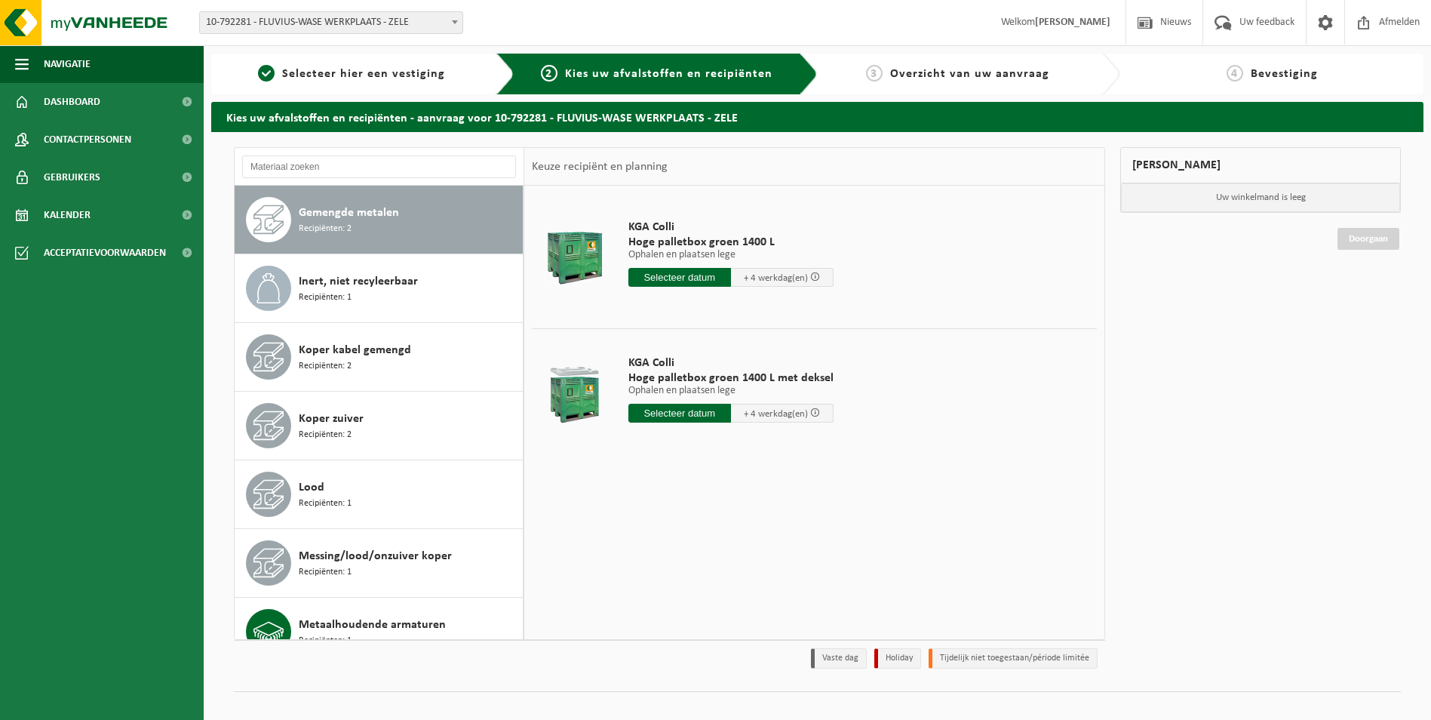
click at [235, 186] on button "Gemengde metalen Recipiënten: 2" at bounding box center [379, 220] width 289 height 69
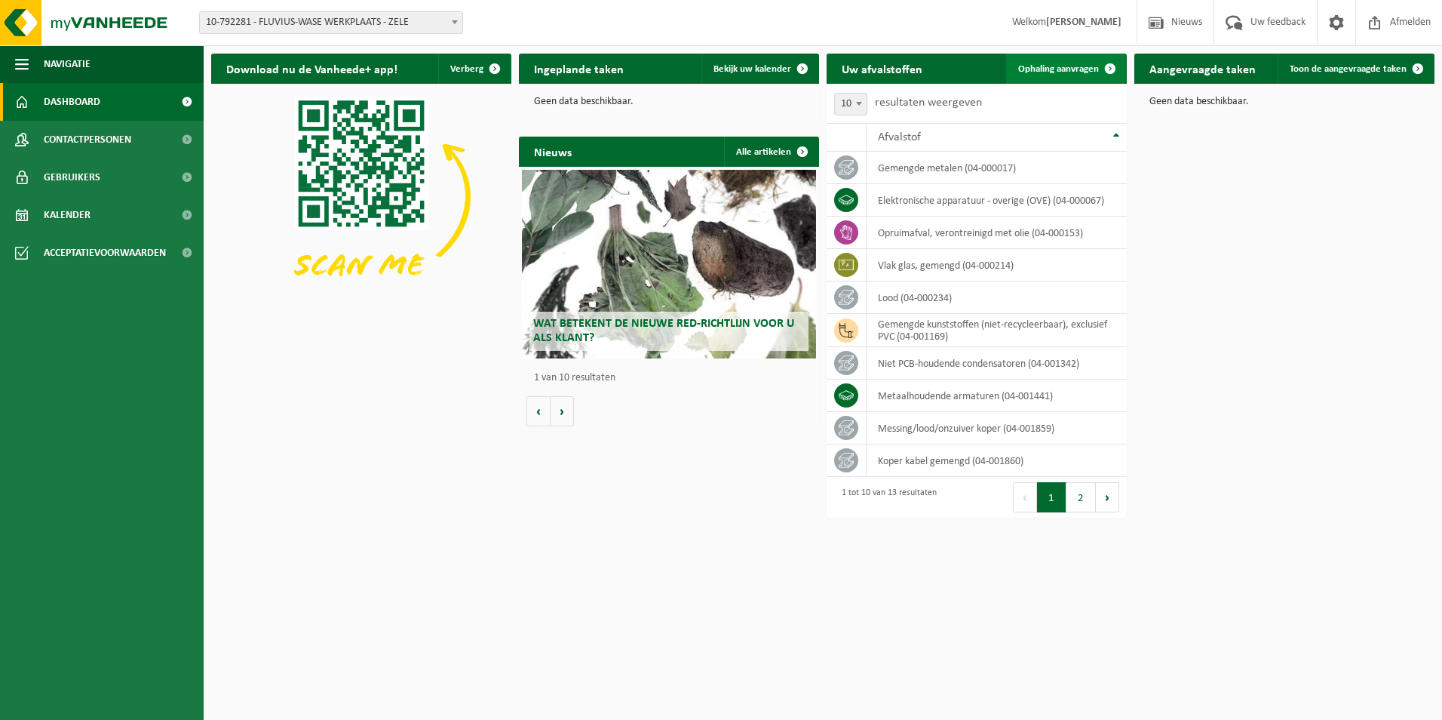
click at [1048, 55] on link "Ophaling aanvragen" at bounding box center [1065, 69] width 119 height 30
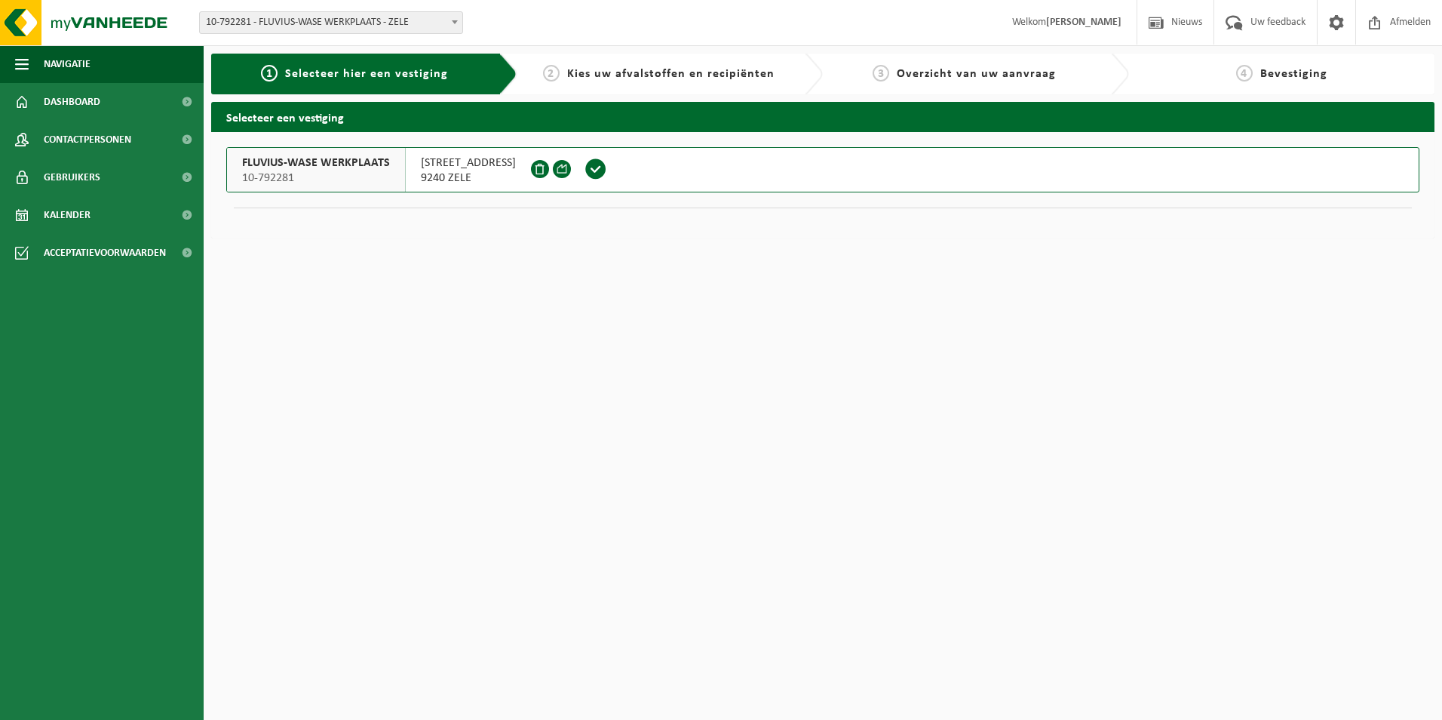
click at [450, 168] on span "LINDESTRAAT 6" at bounding box center [468, 162] width 95 height 15
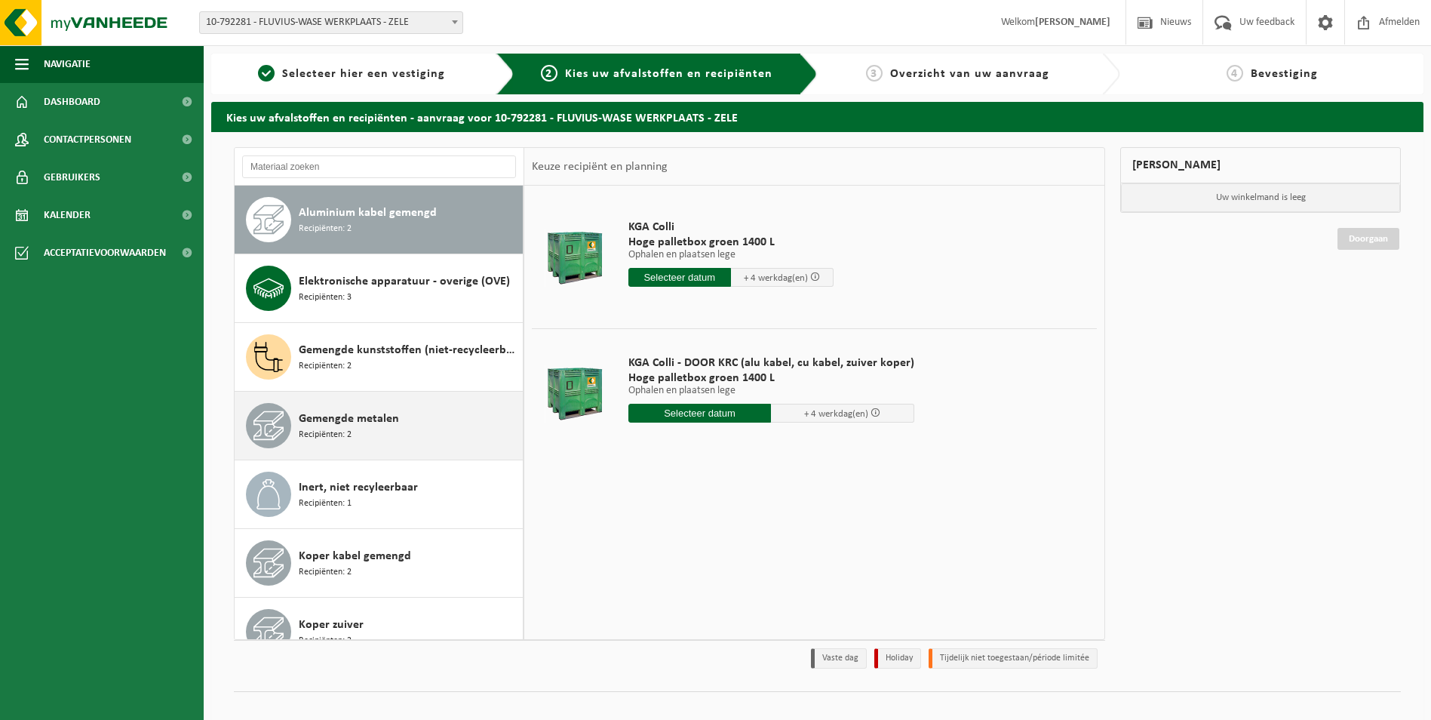
click at [383, 400] on div "Gemengde metalen Recipiënten: 2" at bounding box center [379, 425] width 289 height 68
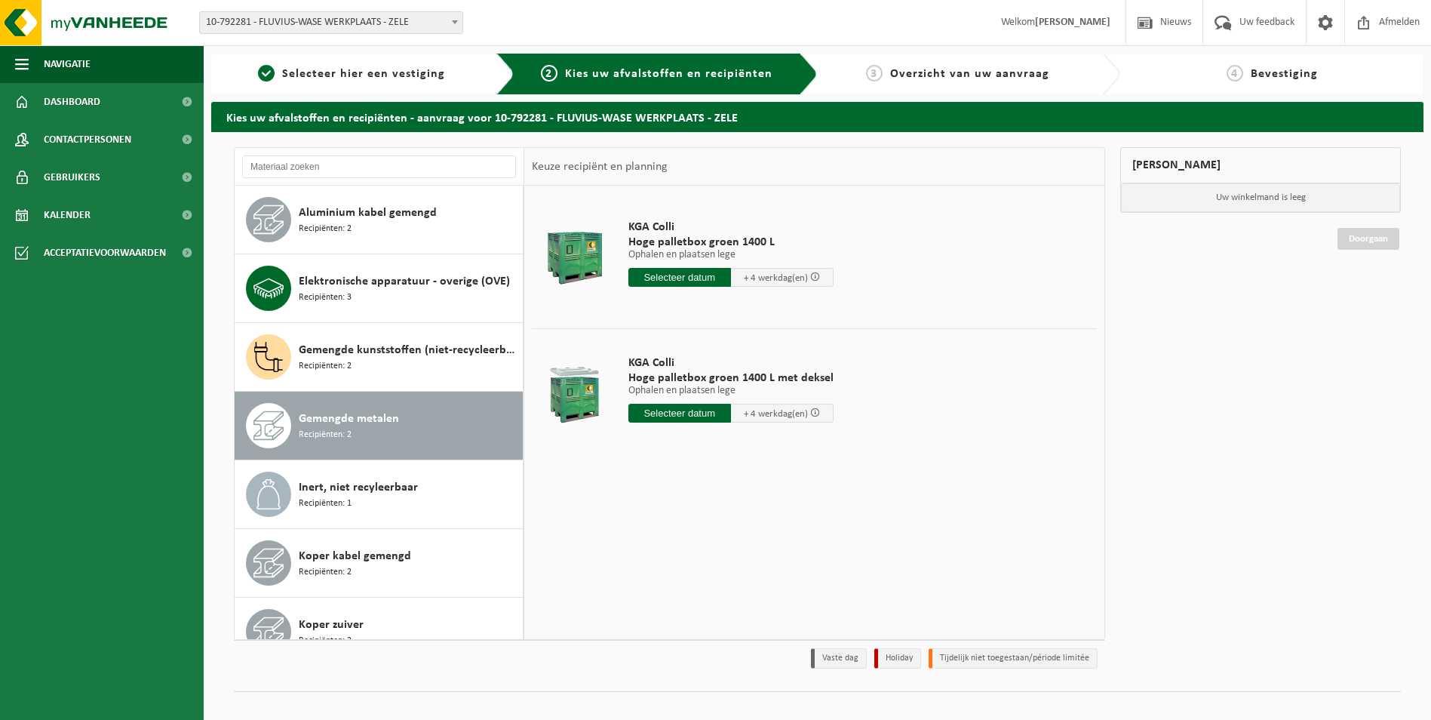
click at [359, 425] on span "Gemengde metalen" at bounding box center [349, 419] width 100 height 18
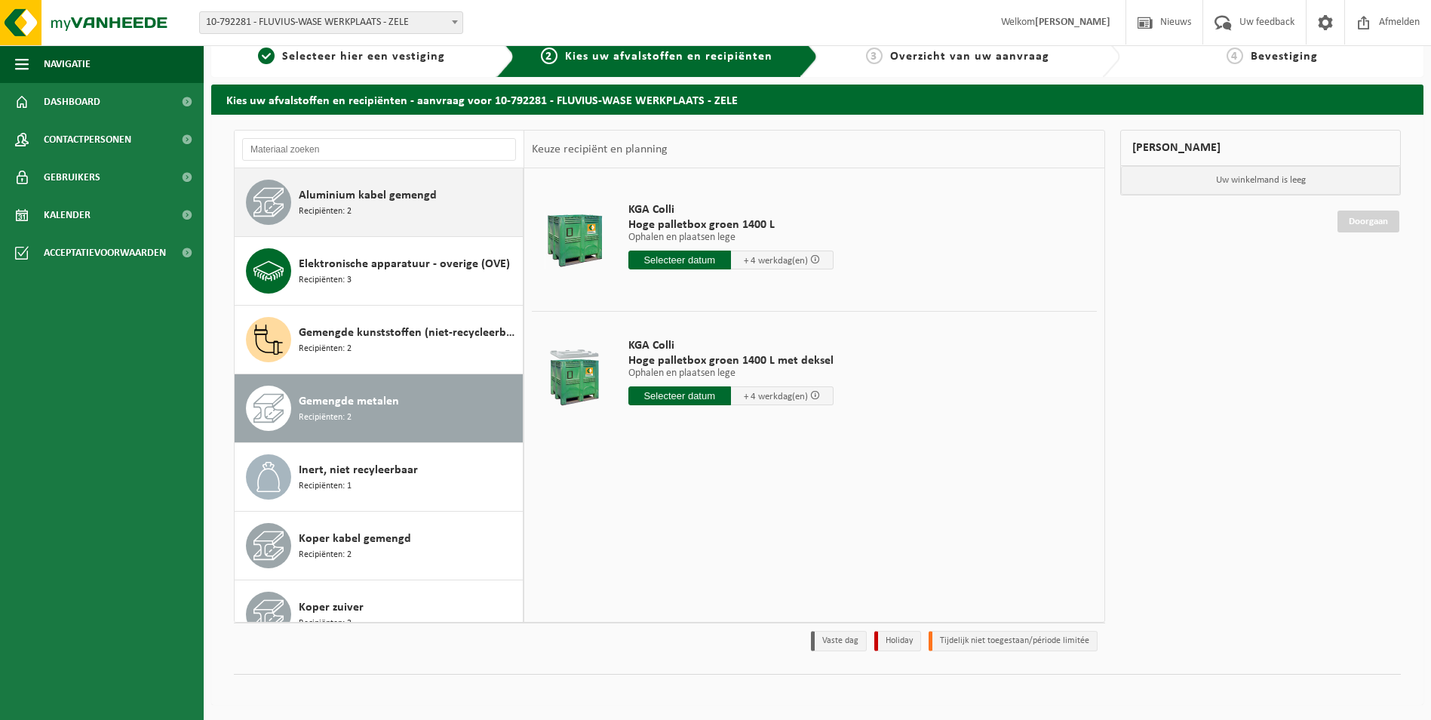
click at [341, 211] on span "Recipiënten: 2" at bounding box center [325, 211] width 53 height 14
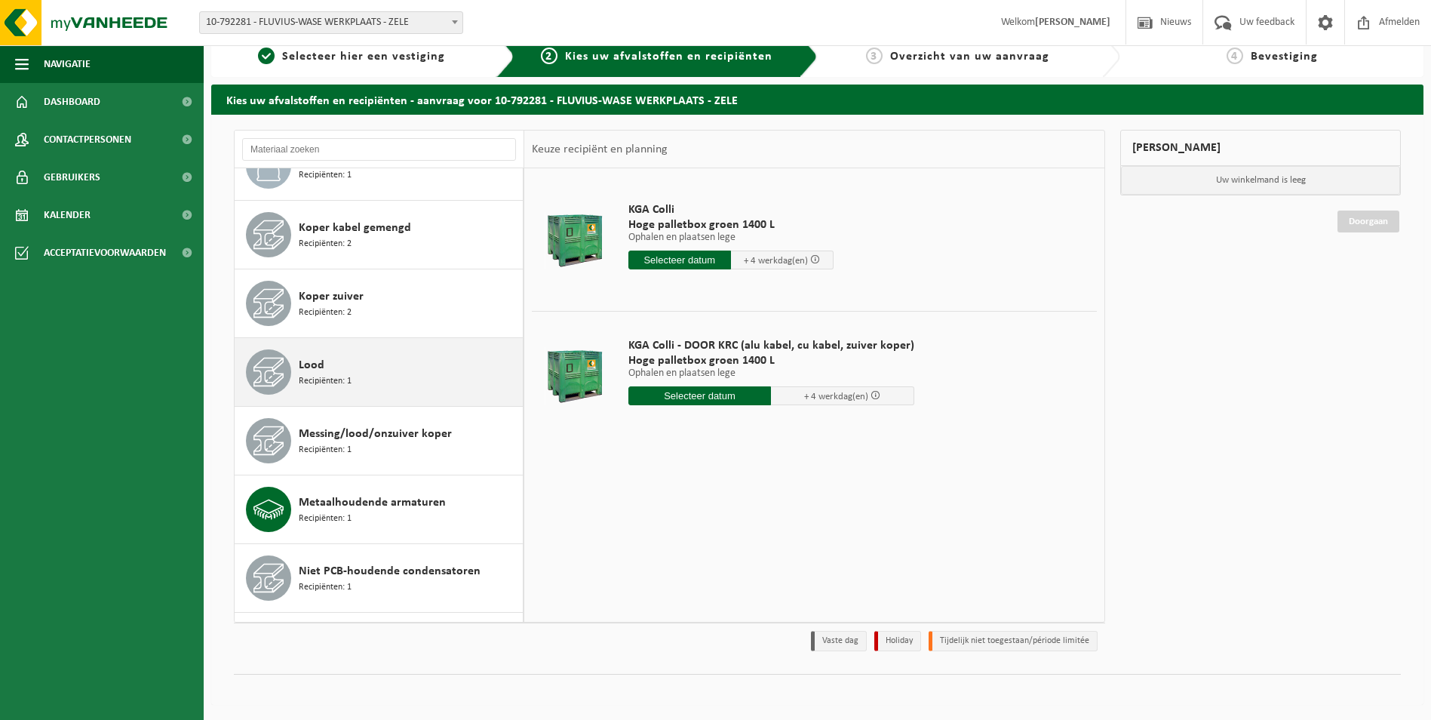
scroll to position [438, 0]
